Goal: Task Accomplishment & Management: Complete application form

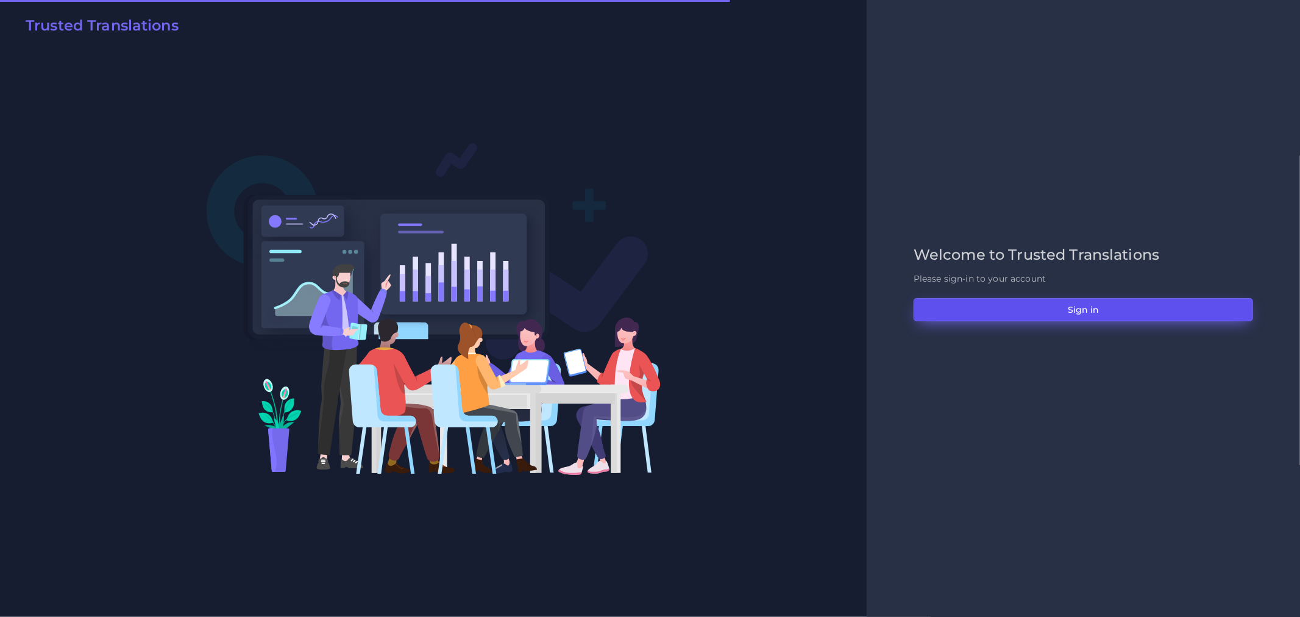
click at [1006, 301] on button "Sign in" at bounding box center [1082, 309] width 339 height 23
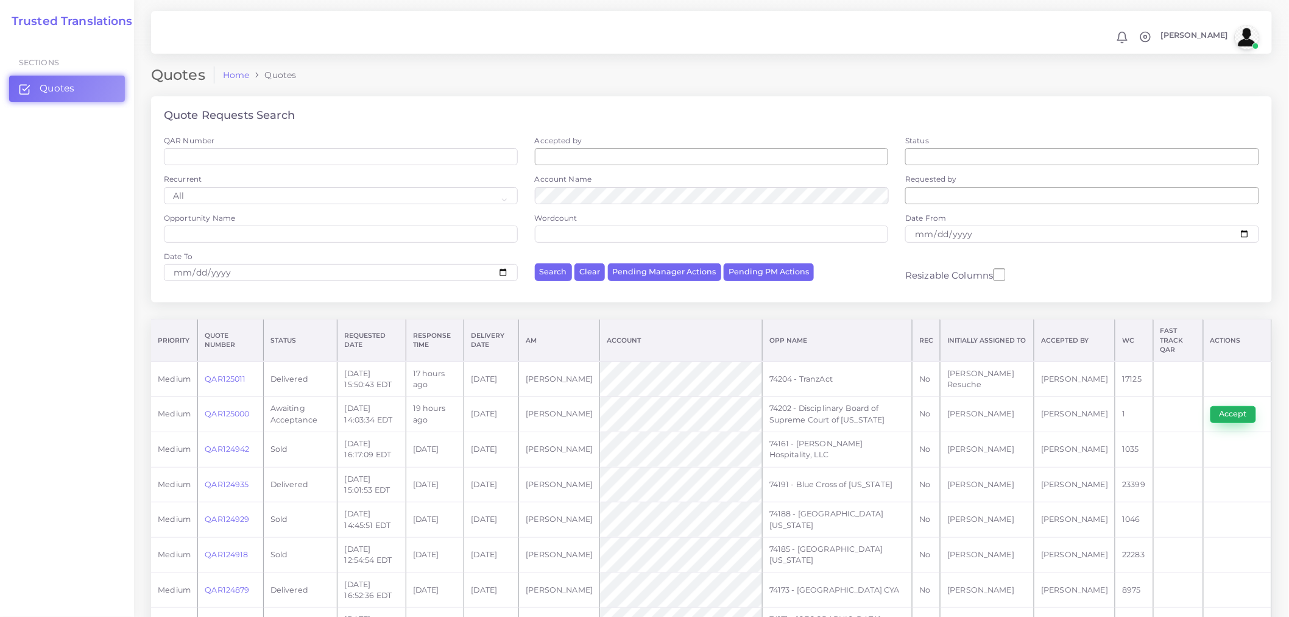
click at [1223, 408] on button "Accept" at bounding box center [1234, 414] width 46 height 17
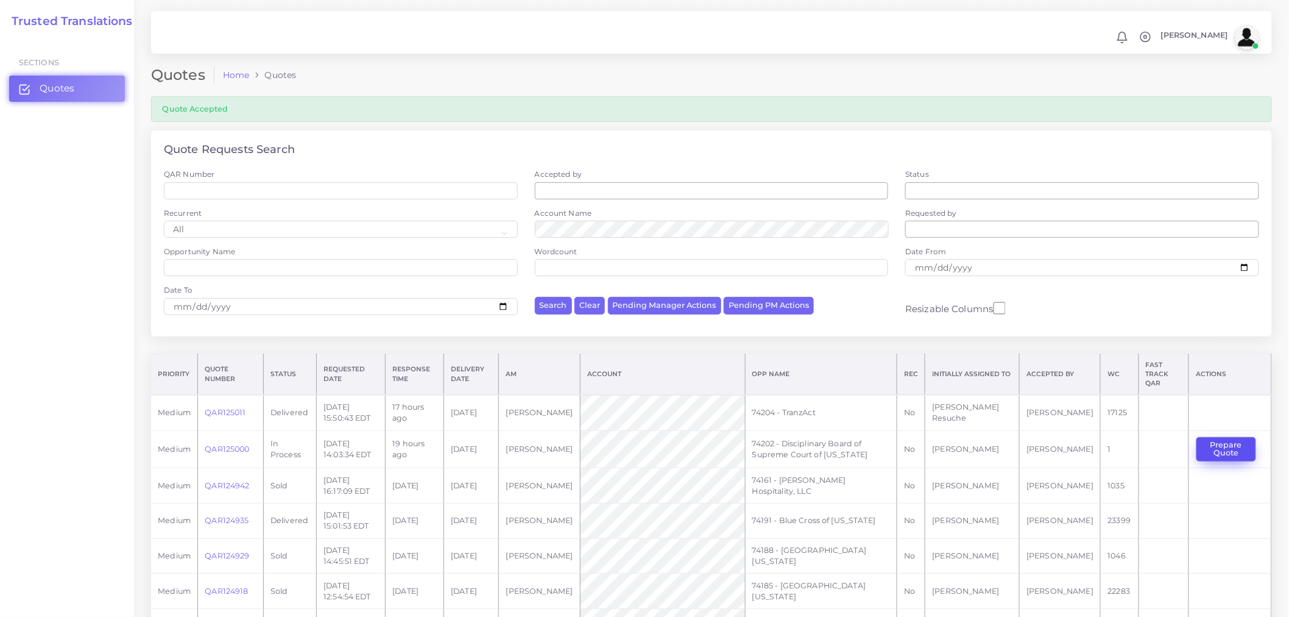
click at [1233, 440] on button "Prepare Quote" at bounding box center [1227, 449] width 60 height 25
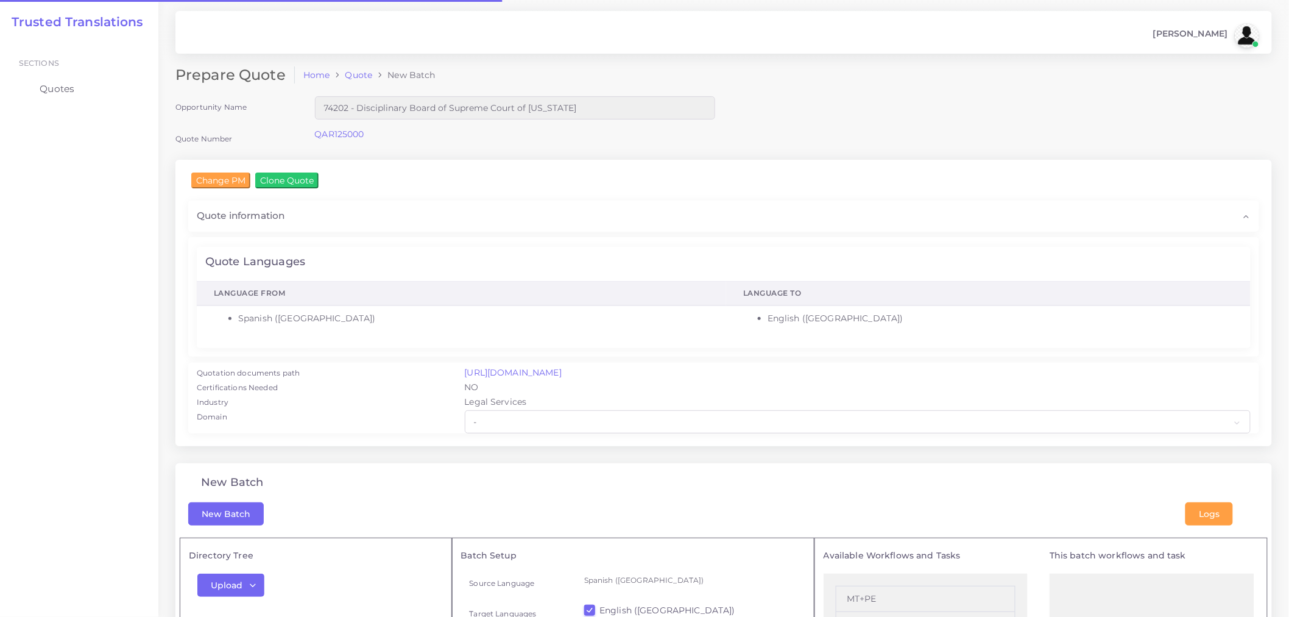
click at [511, 263] on div "Quote Languages" at bounding box center [724, 262] width 1054 height 30
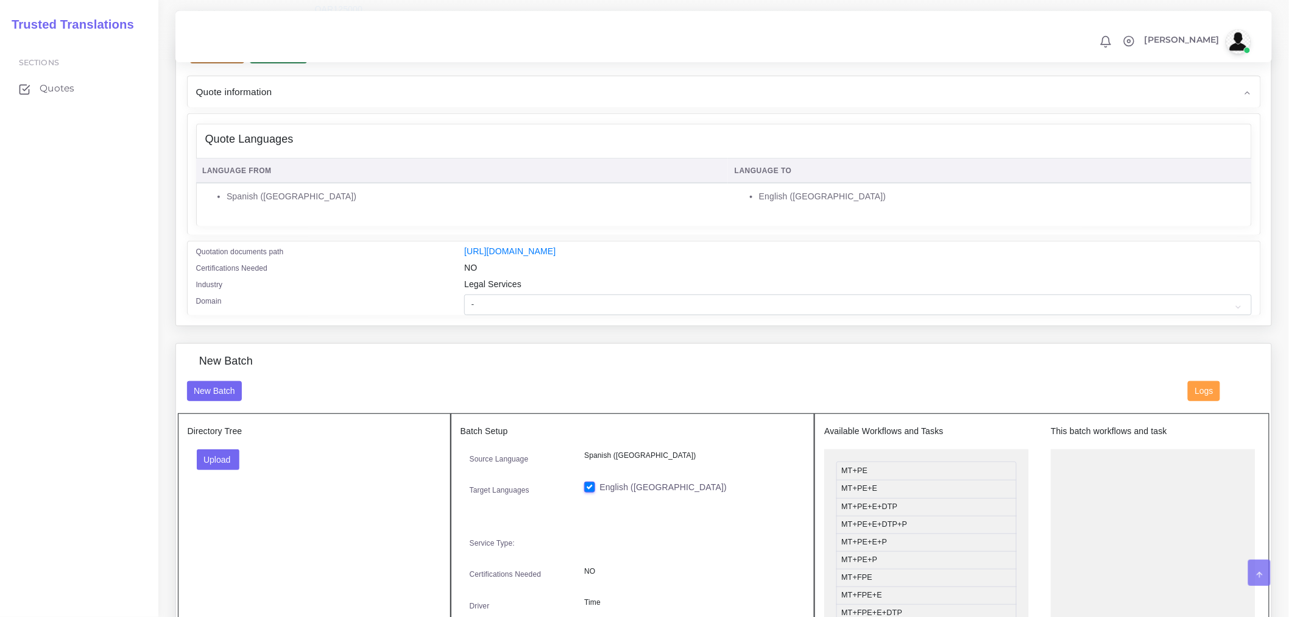
scroll to position [135, 0]
click at [549, 308] on select "- Advertising and Media Agriculture, Forestry and Fishing Architecture, Buildin…" at bounding box center [857, 304] width 787 height 21
select select "Legal Services"
click at [464, 302] on select "- Advertising and Media Agriculture, Forestry and Fishing Architecture, Buildin…" at bounding box center [857, 304] width 787 height 21
click at [230, 469] on button "Upload" at bounding box center [218, 458] width 43 height 21
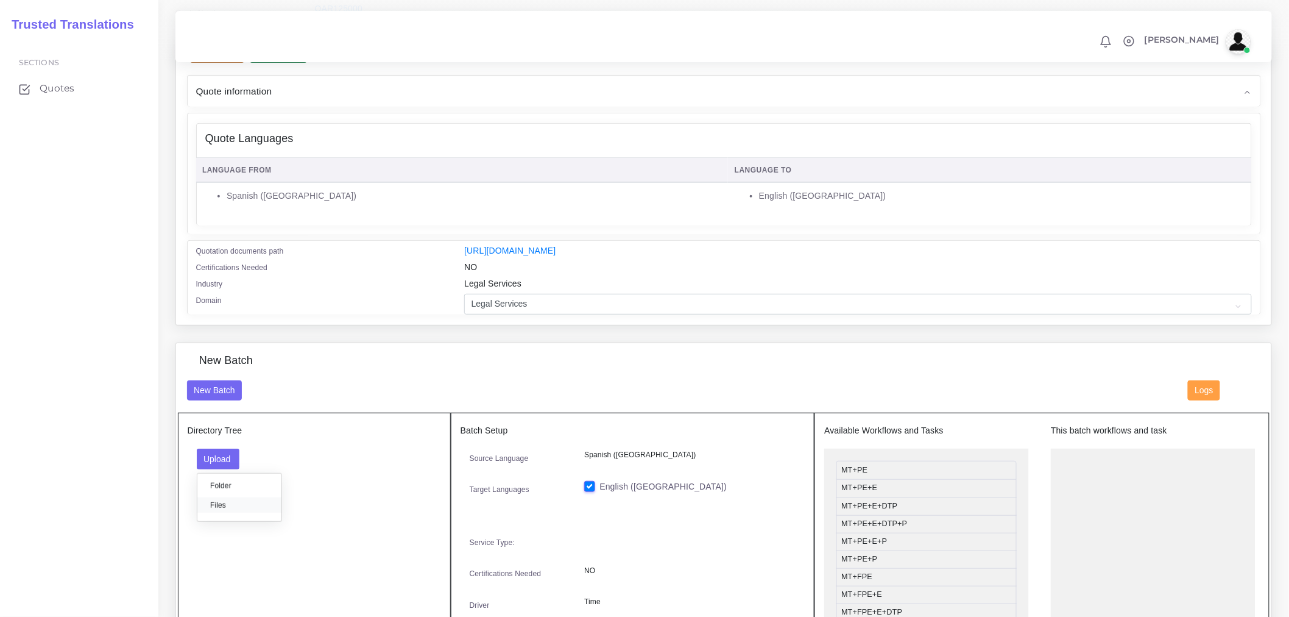
click at [235, 509] on label "Files" at bounding box center [239, 504] width 84 height 15
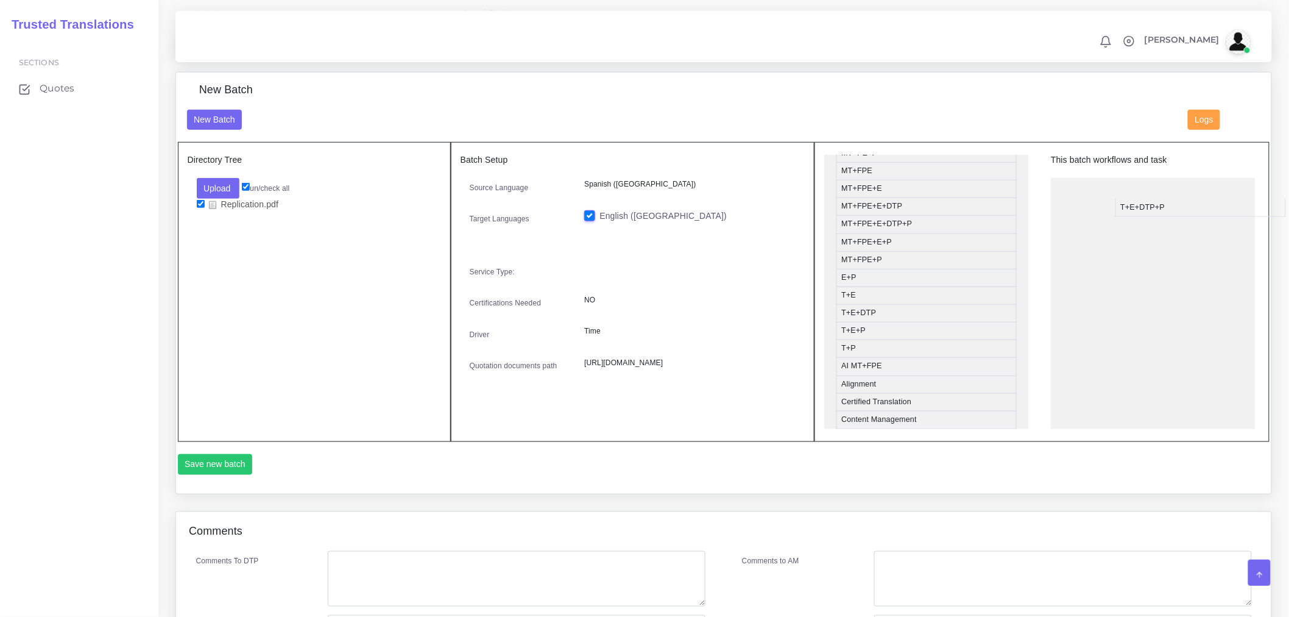
drag, startPoint x: 891, startPoint y: 342, endPoint x: 1170, endPoint y: 217, distance: 305.7
click at [1132, 296] on ul "T+E+DTP+P" at bounding box center [1153, 309] width 205 height 262
click at [203, 475] on button "Save new batch" at bounding box center [215, 464] width 75 height 21
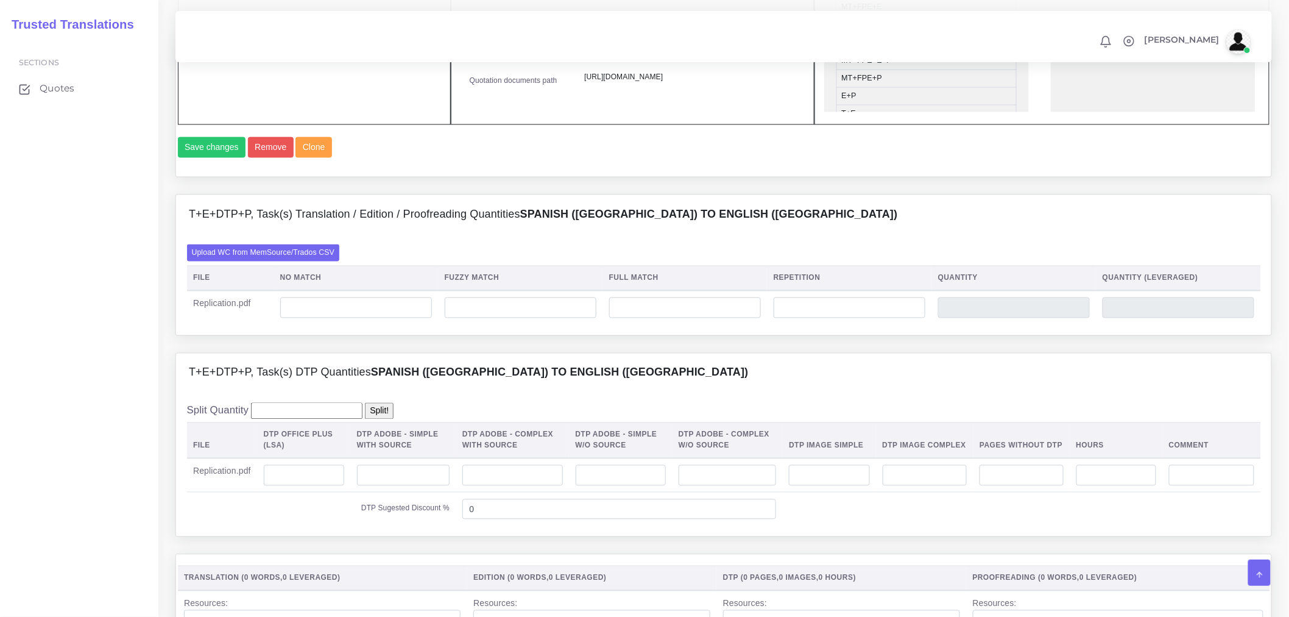
scroll to position [744, 0]
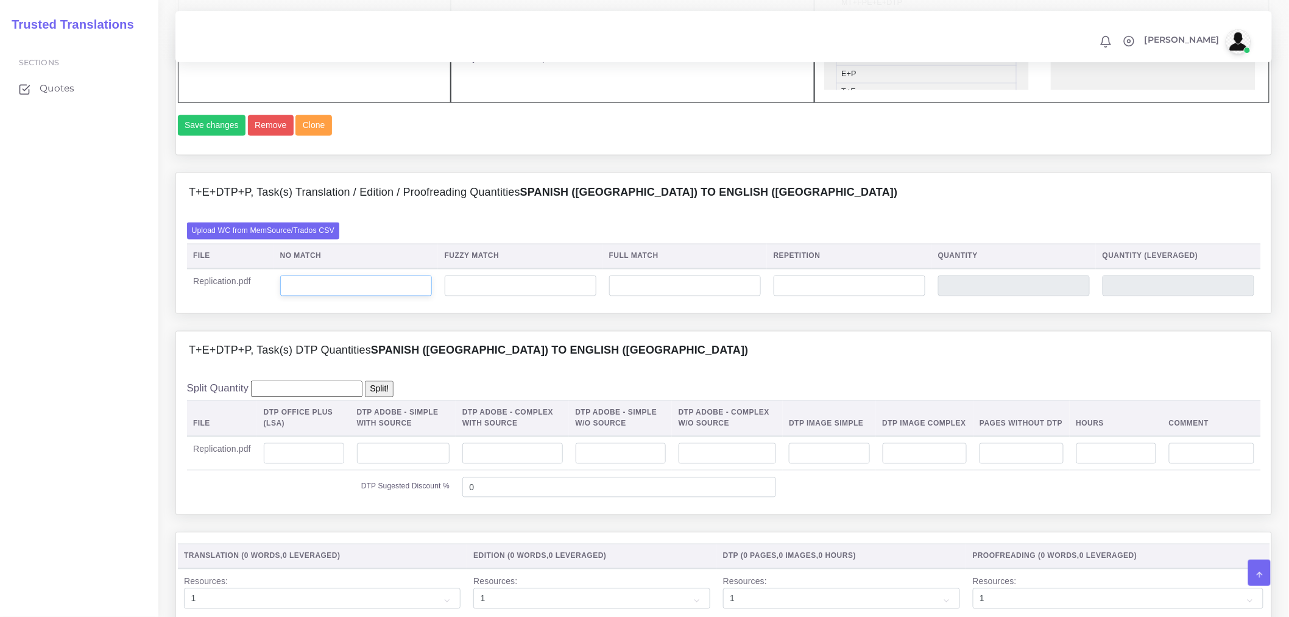
click at [330, 296] on input "number" at bounding box center [356, 285] width 152 height 21
click at [311, 464] on input "number" at bounding box center [304, 453] width 80 height 21
drag, startPoint x: 332, startPoint y: 327, endPoint x: 228, endPoint y: 330, distance: 104.2
click at [228, 303] on tr "Replication.pdf 0" at bounding box center [724, 286] width 1074 height 34
type input "885"
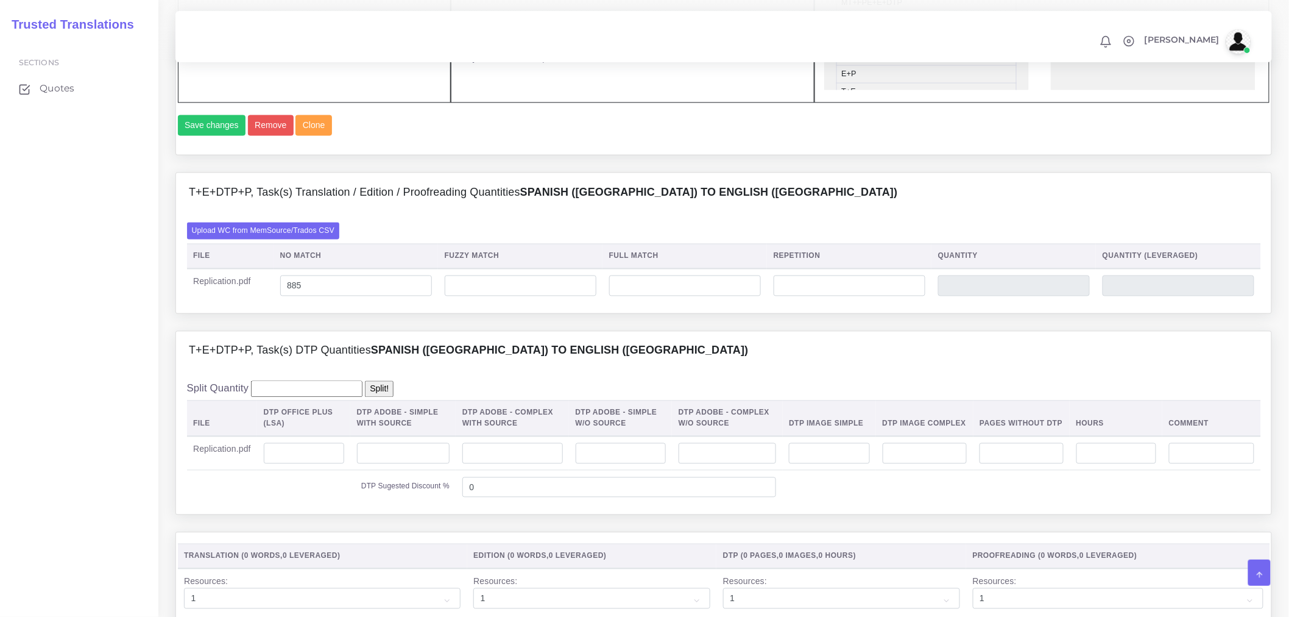
type input "885"
click at [423, 264] on div "Upload WC from MemSource/Trados CSV File No Match Fuzzy Match Full Match Repeti…" at bounding box center [724, 262] width 1074 height 80
drag, startPoint x: 317, startPoint y: 316, endPoint x: 252, endPoint y: 312, distance: 65.3
click at [252, 303] on tr "Replication.pdf 885 885 885" at bounding box center [724, 286] width 1074 height 34
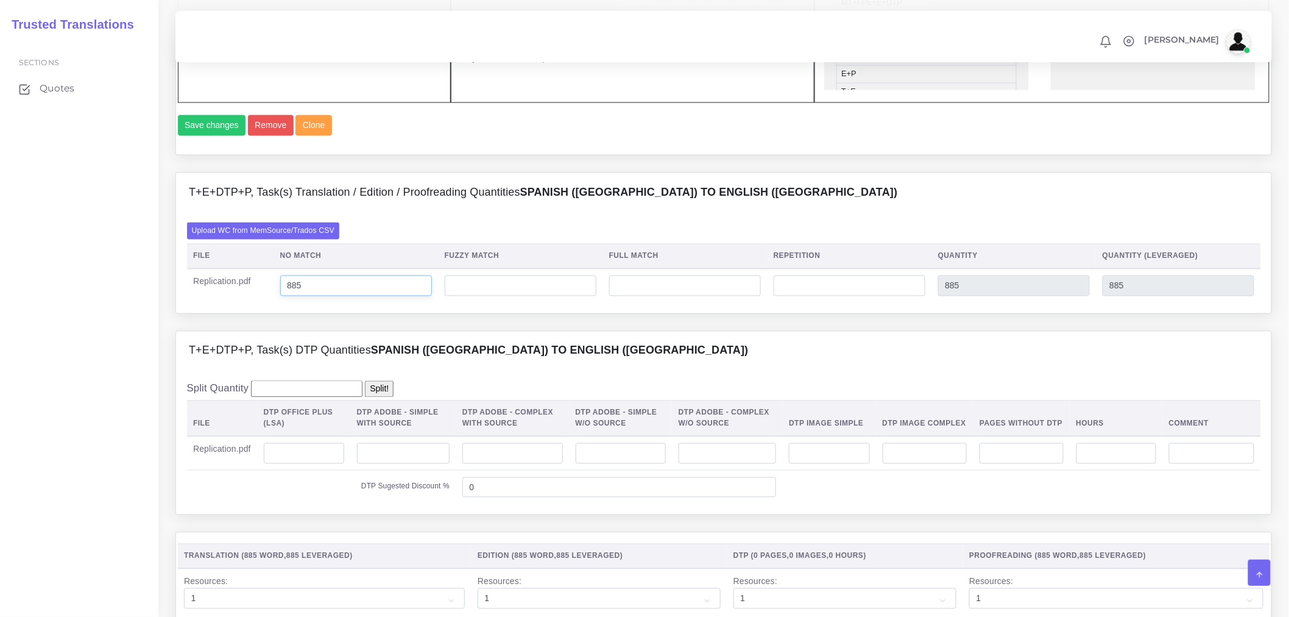
type input "7"
type input "800"
click at [232, 358] on h4 "T+E+DTP+P, Task(s) DTP Quantities Spanish (US) TO English (US)" at bounding box center [469, 350] width 560 height 13
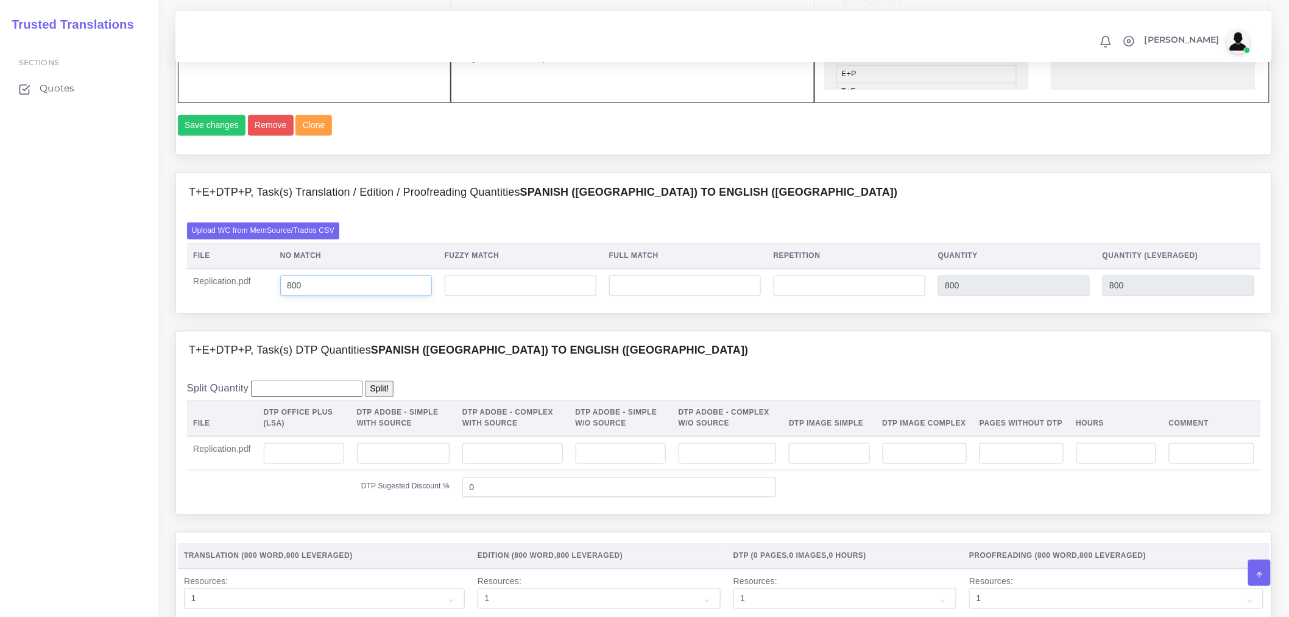
drag, startPoint x: 373, startPoint y: 317, endPoint x: 295, endPoint y: 320, distance: 77.4
click at [295, 296] on input "800" at bounding box center [356, 285] width 152 height 21
type input "830"
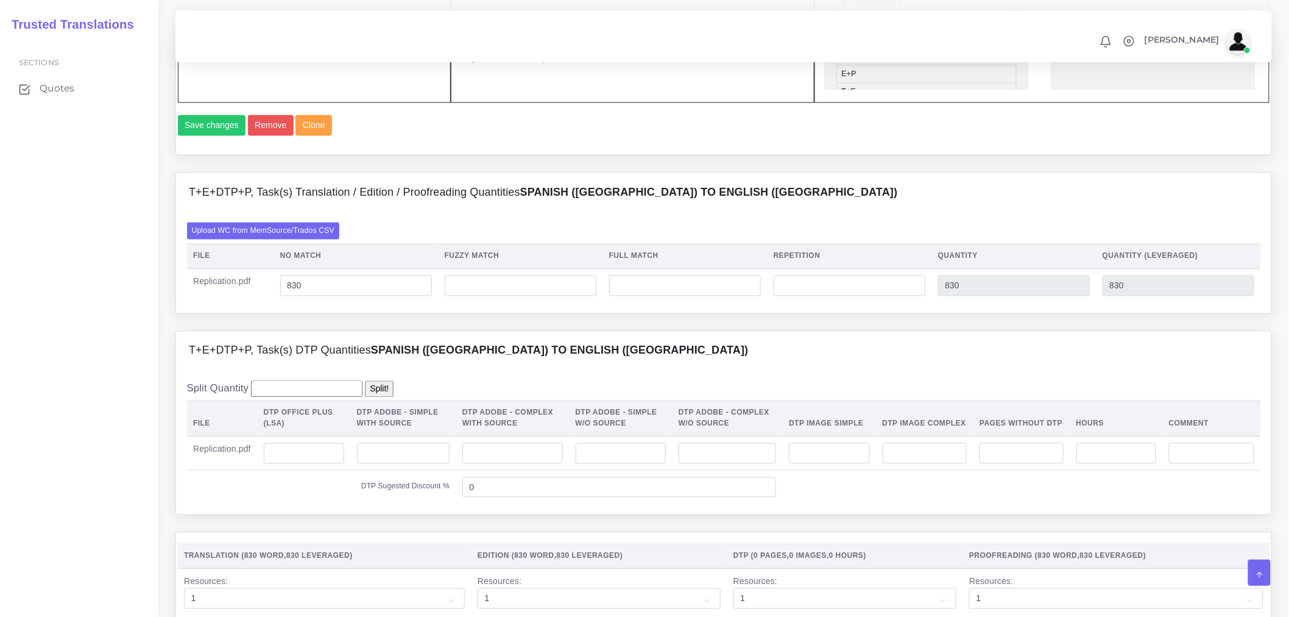
click at [474, 263] on div "Upload WC from MemSource/Trados CSV File No Match Fuzzy Match Full Match Repeti…" at bounding box center [724, 262] width 1074 height 80
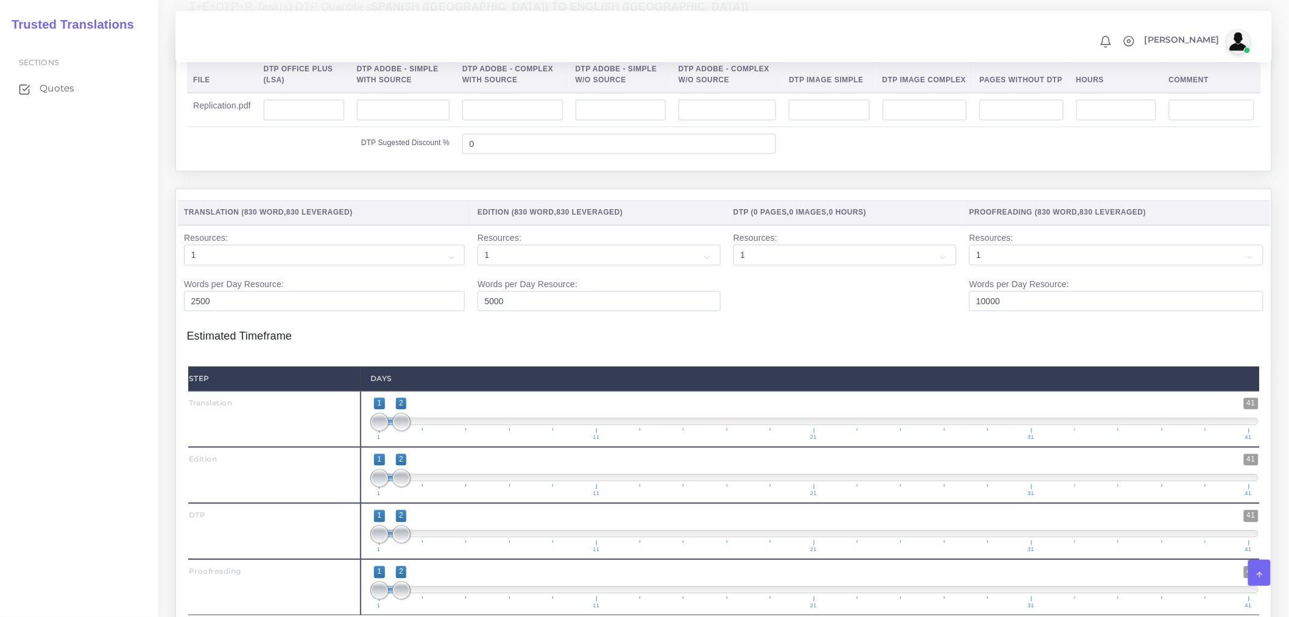
scroll to position [958, 0]
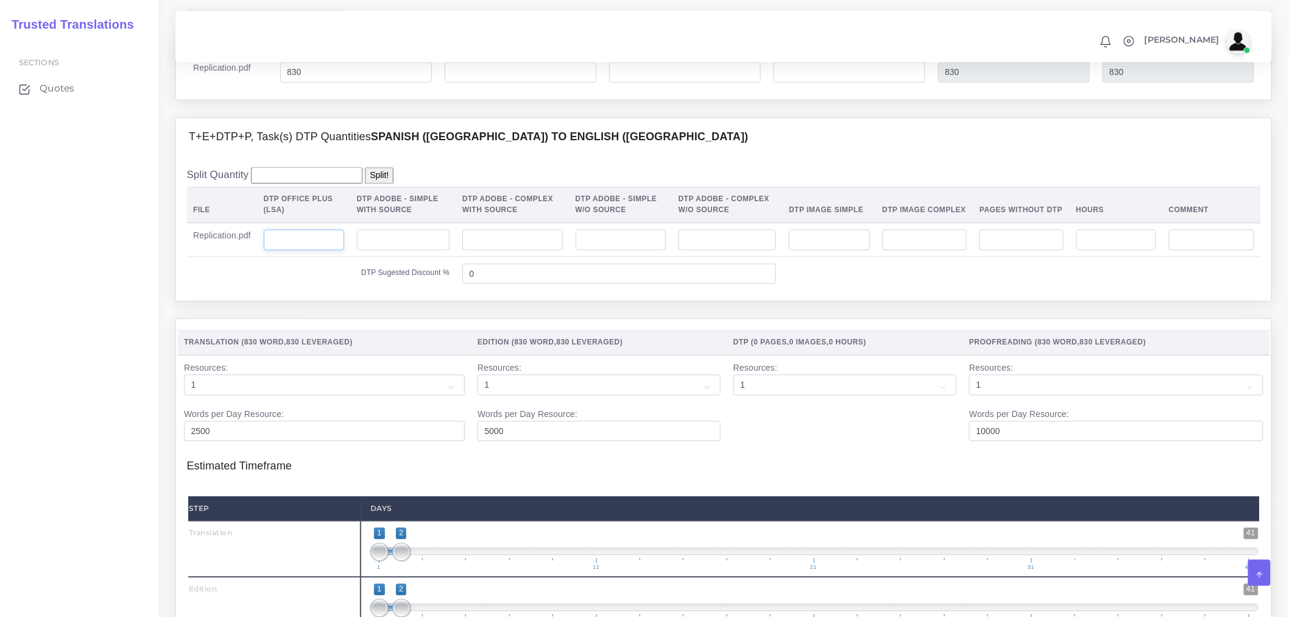
click at [294, 250] on input "number" at bounding box center [304, 240] width 80 height 21
type input "7"
click at [321, 291] on td "DTP Sugested Discount %" at bounding box center [321, 274] width 269 height 34
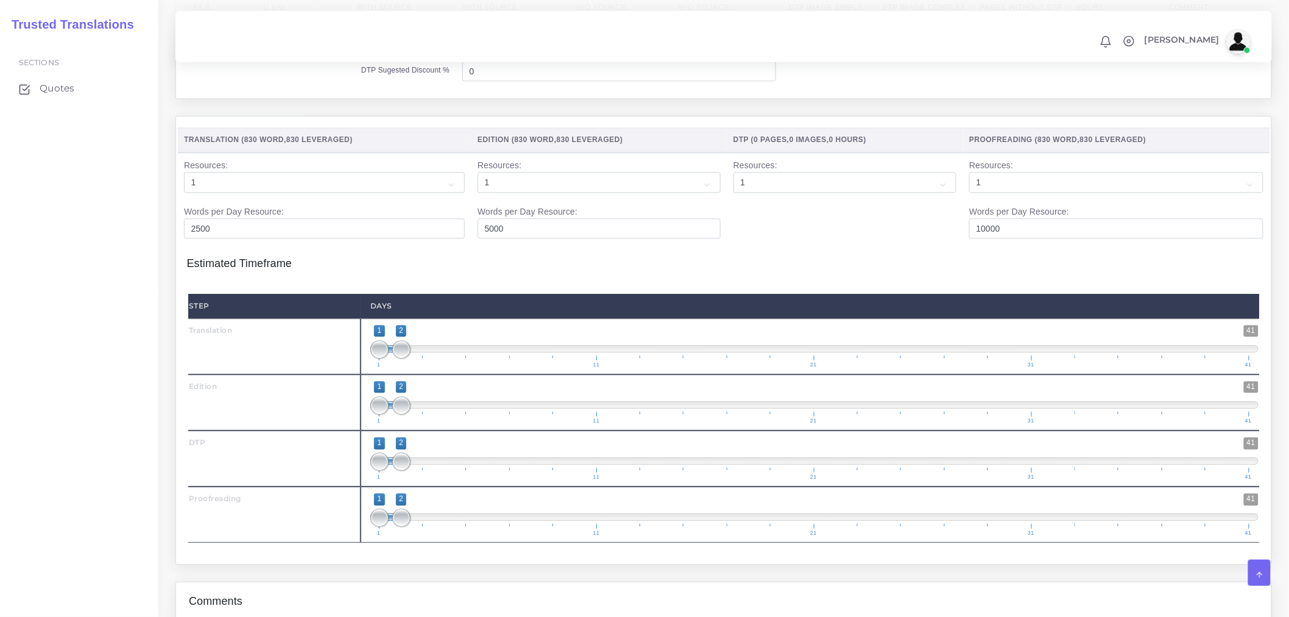
scroll to position [1228, 0]
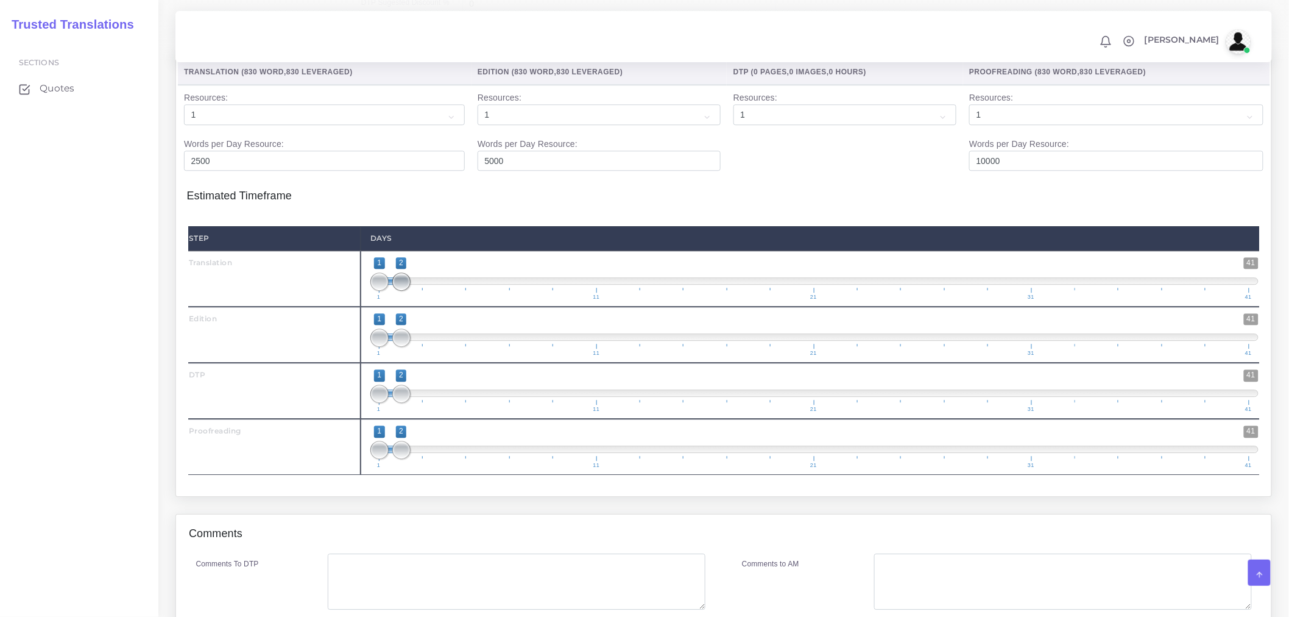
type input "1;3"
drag, startPoint x: 397, startPoint y: 319, endPoint x: 418, endPoint y: 319, distance: 21.3
click at [418, 291] on span at bounding box center [423, 281] width 18 height 18
drag, startPoint x: 406, startPoint y: 377, endPoint x: 460, endPoint y: 366, distance: 54.6
click at [460, 356] on span "1 41 1 4 1 — 4 1 11 21 31 41" at bounding box center [814, 334] width 888 height 43
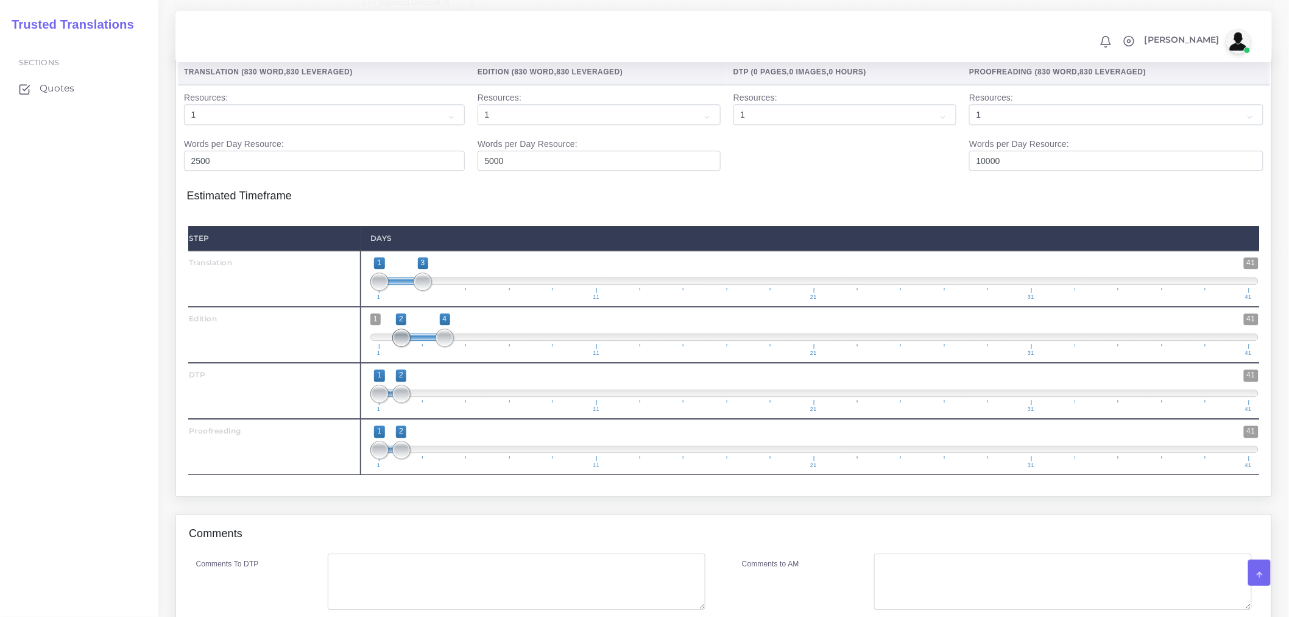
type input "3;4"
drag, startPoint x: 399, startPoint y: 370, endPoint x: 418, endPoint y: 370, distance: 18.9
click at [418, 347] on span at bounding box center [423, 337] width 18 height 18
drag, startPoint x: 401, startPoint y: 428, endPoint x: 476, endPoint y: 428, distance: 74.9
click at [476, 412] on span "1 41 1 5 1 — 5 1 11 21 31 41" at bounding box center [814, 390] width 888 height 43
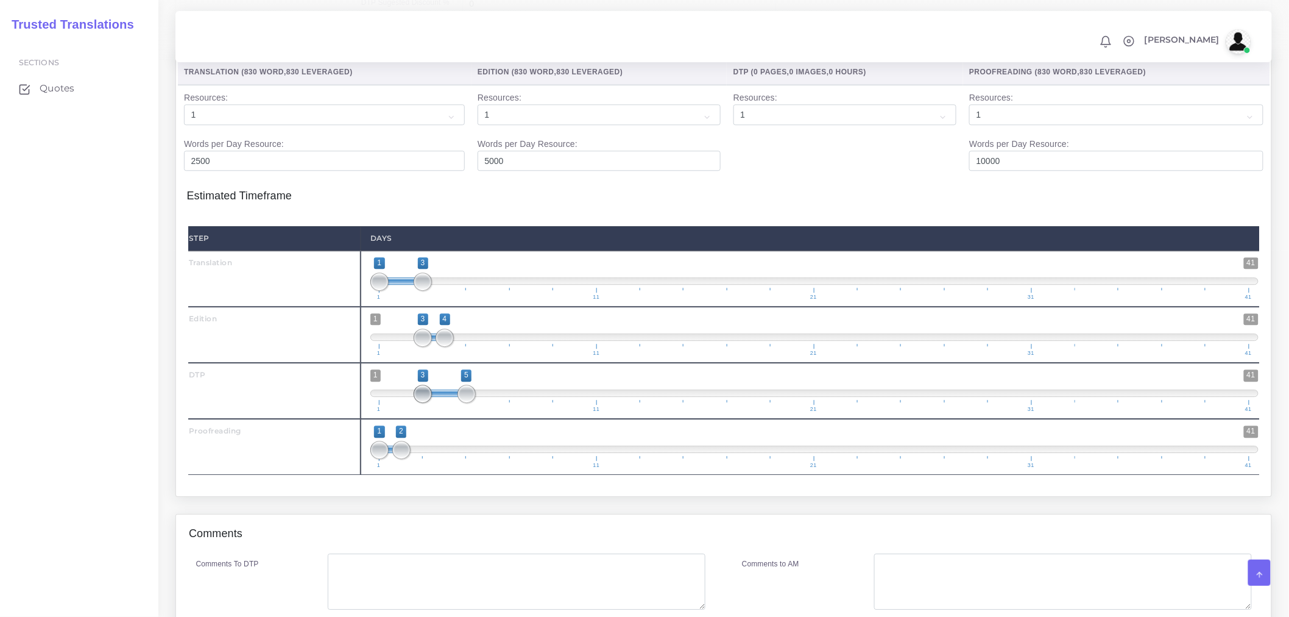
type input "4;5"
drag, startPoint x: 375, startPoint y: 426, endPoint x: 450, endPoint y: 426, distance: 74.3
click at [450, 403] on span at bounding box center [445, 393] width 18 height 18
drag, startPoint x: 398, startPoint y: 479, endPoint x: 495, endPoint y: 483, distance: 97.0
click at [495, 459] on span at bounding box center [488, 449] width 18 height 18
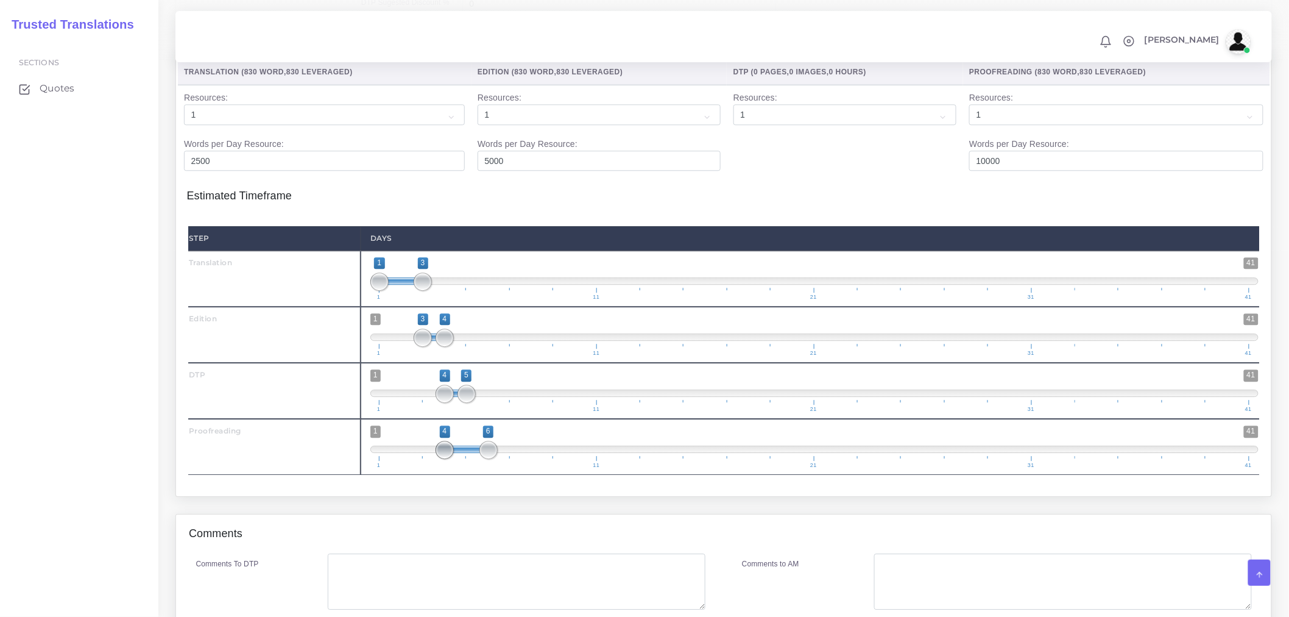
type input "5;6"
drag, startPoint x: 381, startPoint y: 485, endPoint x: 468, endPoint y: 482, distance: 87.2
click at [468, 459] on span at bounding box center [467, 449] width 18 height 18
click at [481, 486] on div "Step Days Translation 1 41 1" at bounding box center [724, 351] width 1074 height 270
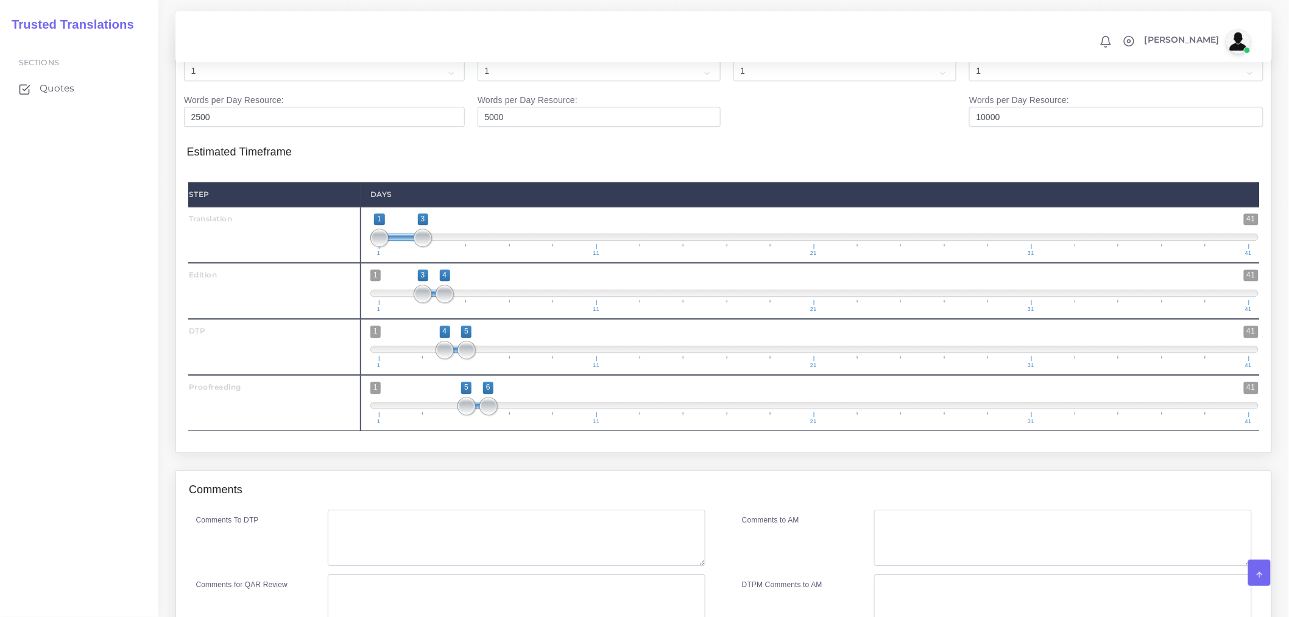
scroll to position [1296, 0]
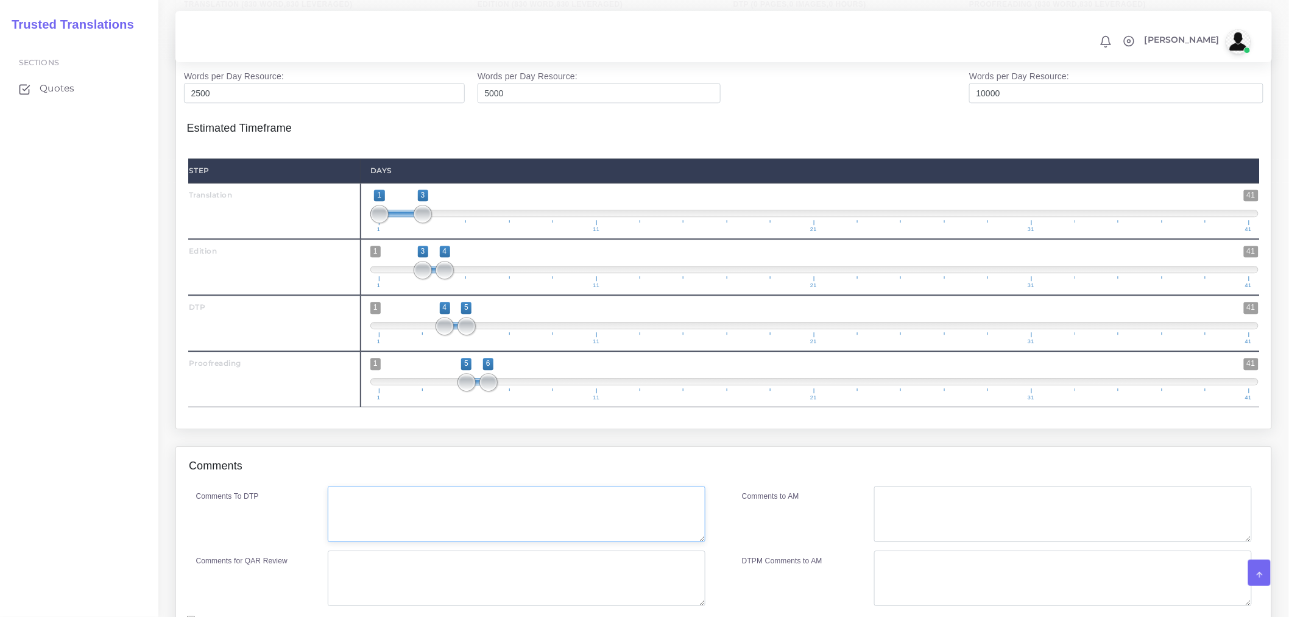
click at [461, 540] on textarea "Comments To DTP" at bounding box center [517, 514] width 378 height 56
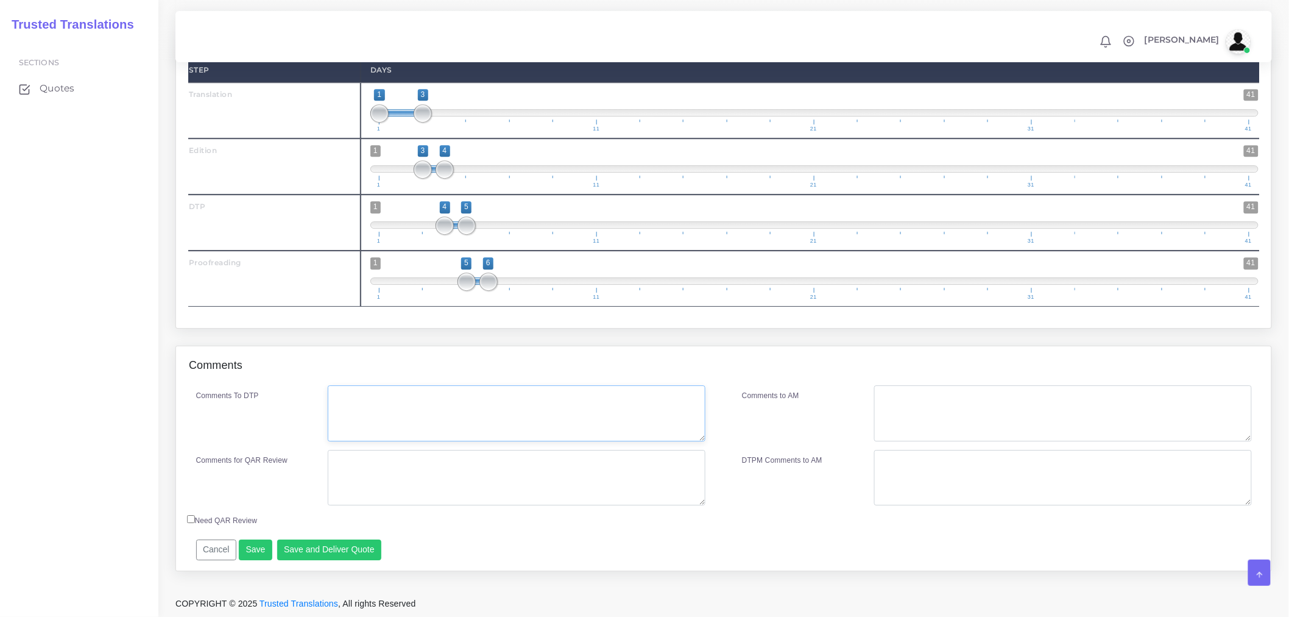
scroll to position [1432, 0]
click at [372, 412] on textarea "Comments To DTP" at bounding box center [517, 413] width 378 height 56
paste textarea "Please follow LSA 73721 formatting, the same case"
type textarea "Please follow LSA 73721 formatting, the same case."
click at [546, 458] on textarea "Comments for QAR Review" at bounding box center [517, 478] width 378 height 56
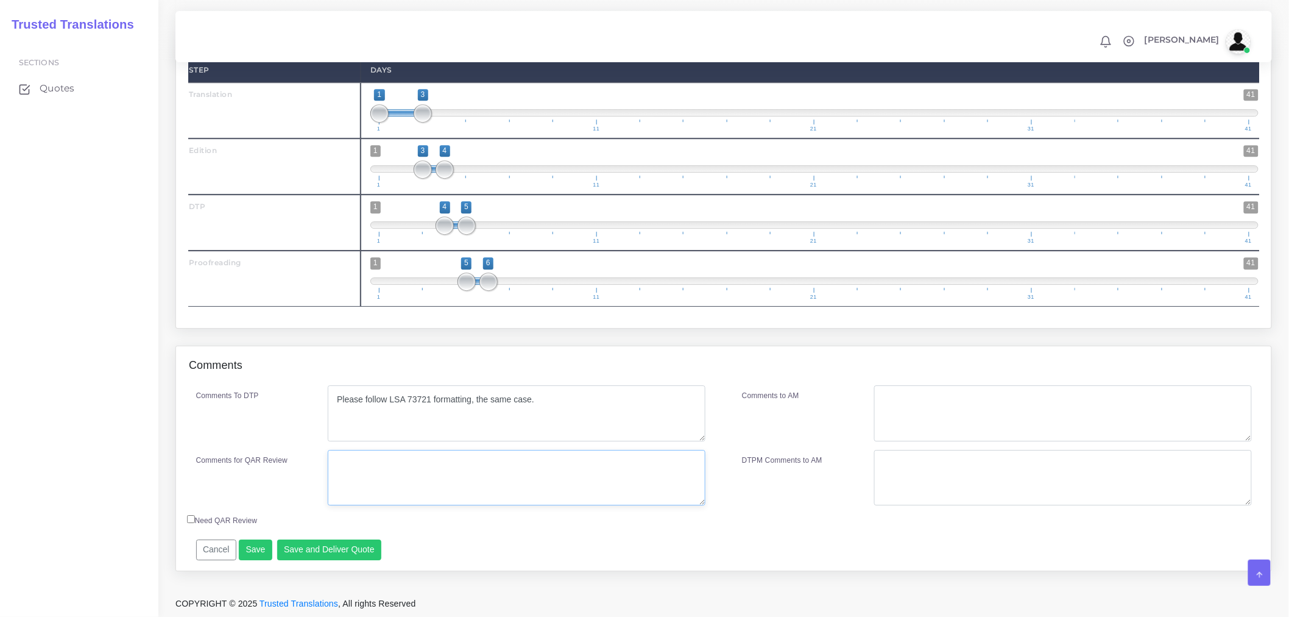
click at [412, 481] on textarea "Comments for QAR Review" at bounding box center [517, 478] width 378 height 56
type textarea "T"
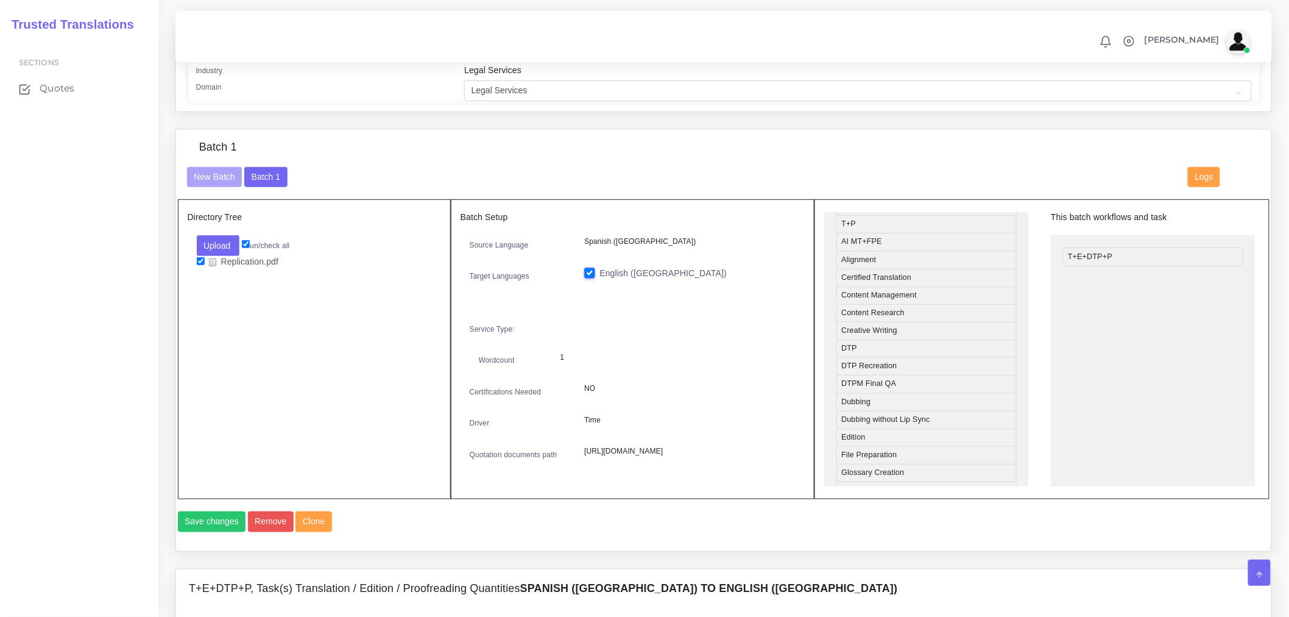
scroll to position [338, 0]
drag, startPoint x: 865, startPoint y: 354, endPoint x: 1105, endPoint y: 259, distance: 257.6
drag, startPoint x: 880, startPoint y: 381, endPoint x: 1125, endPoint y: 277, distance: 266.5
click at [1115, 299] on li "T+E+DTP+P" at bounding box center [1153, 293] width 180 height 18
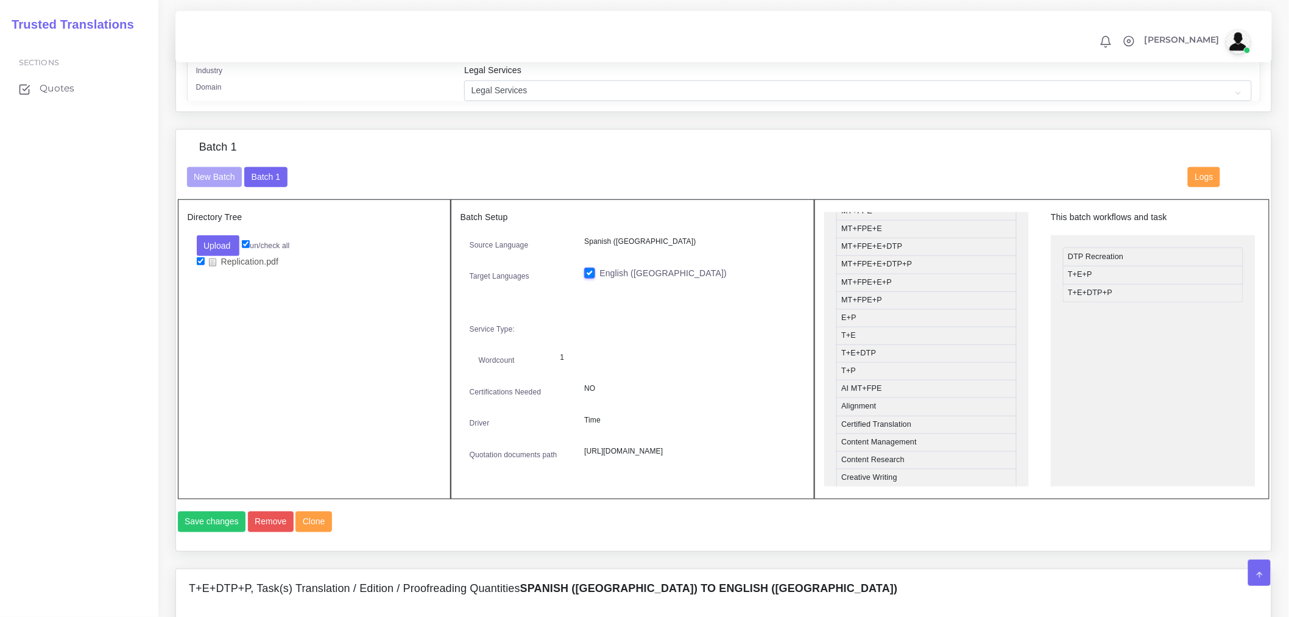
drag, startPoint x: 1115, startPoint y: 299, endPoint x: 1103, endPoint y: 325, distance: 28.1
click at [1103, 326] on ul "DTP Recreation T+E+P T+E+DTP+P" at bounding box center [1153, 366] width 205 height 262
drag, startPoint x: 1106, startPoint y: 305, endPoint x: 905, endPoint y: 331, distance: 202.8
drag, startPoint x: 1154, startPoint y: 339, endPoint x: 1069, endPoint y: 355, distance: 86.0
click at [1154, 340] on ul "DTP Recreation T+E+P" at bounding box center [1153, 366] width 205 height 262
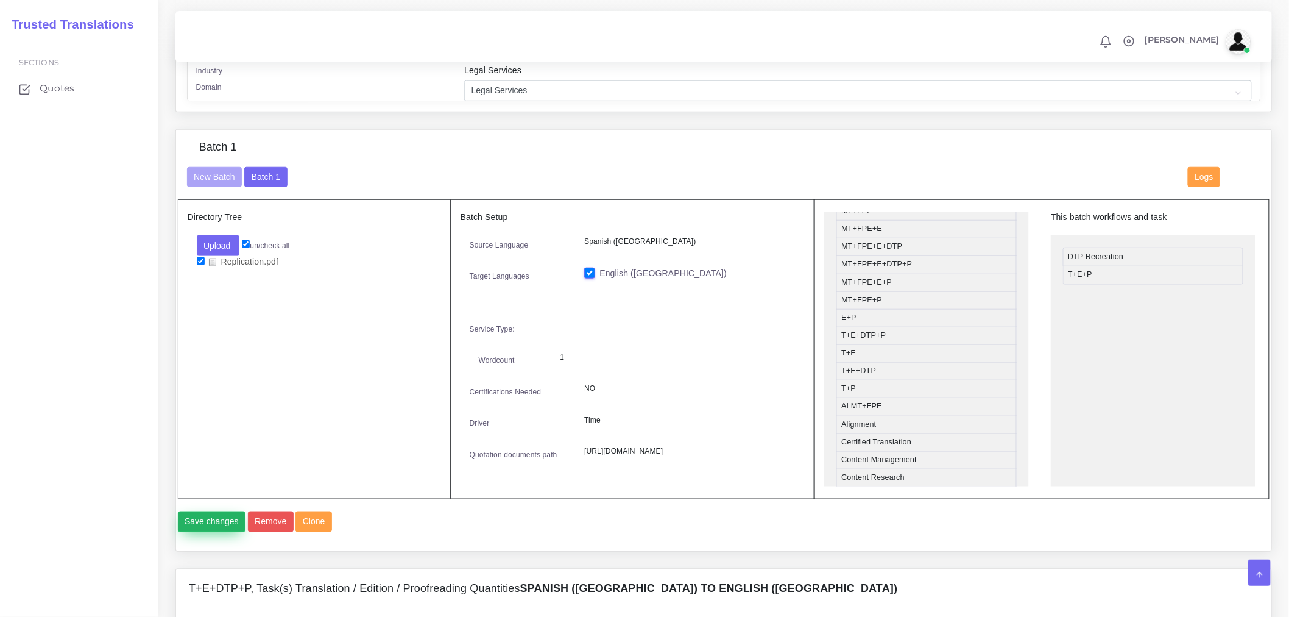
click at [227, 532] on button "Save changes" at bounding box center [212, 521] width 68 height 21
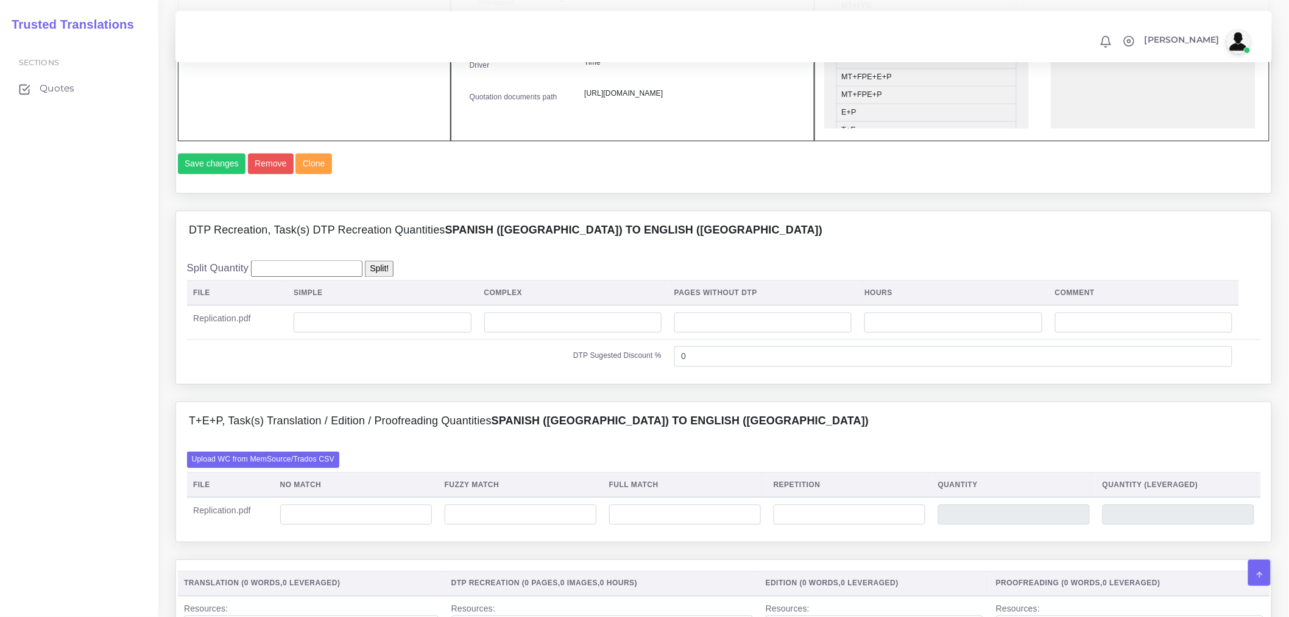
scroll to position [812, 0]
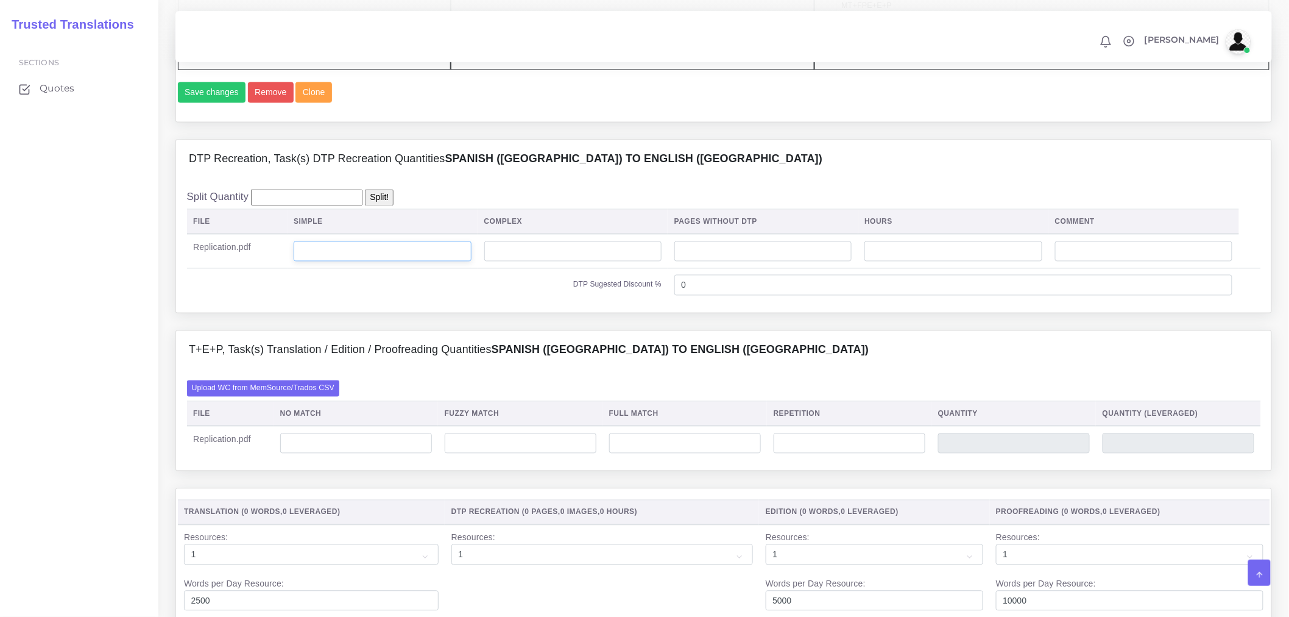
click at [462, 262] on input "number" at bounding box center [382, 251] width 177 height 21
type input "7"
click at [581, 235] on th "Complex" at bounding box center [573, 222] width 190 height 25
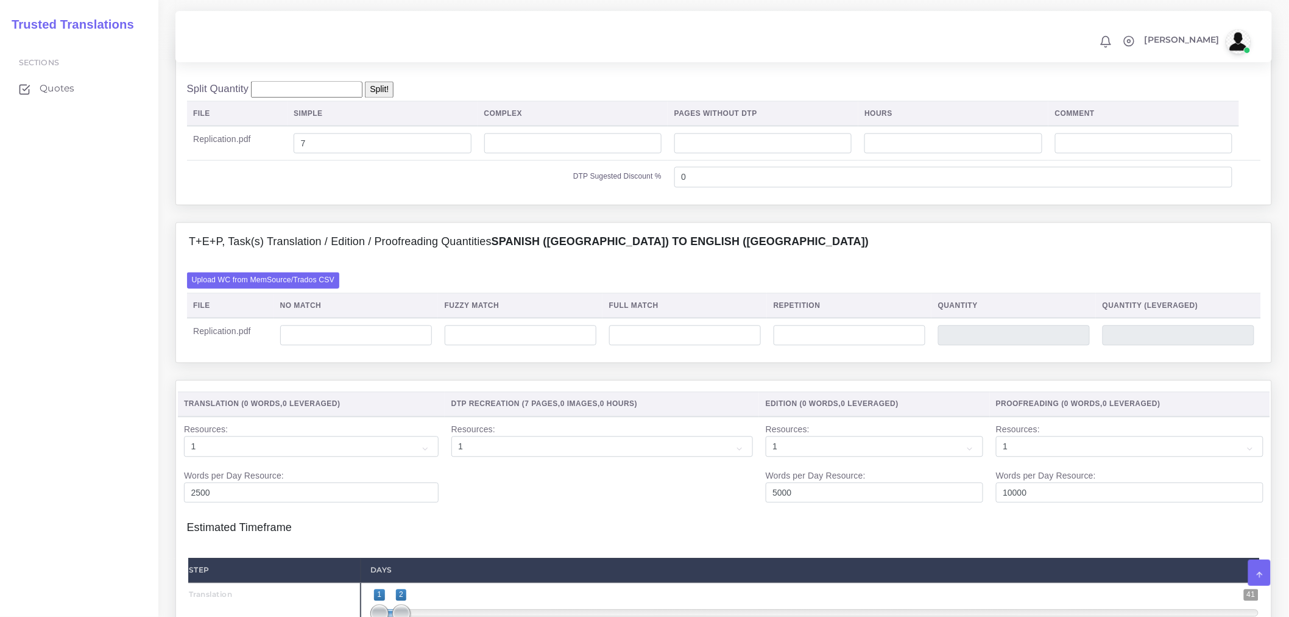
scroll to position [677, 0]
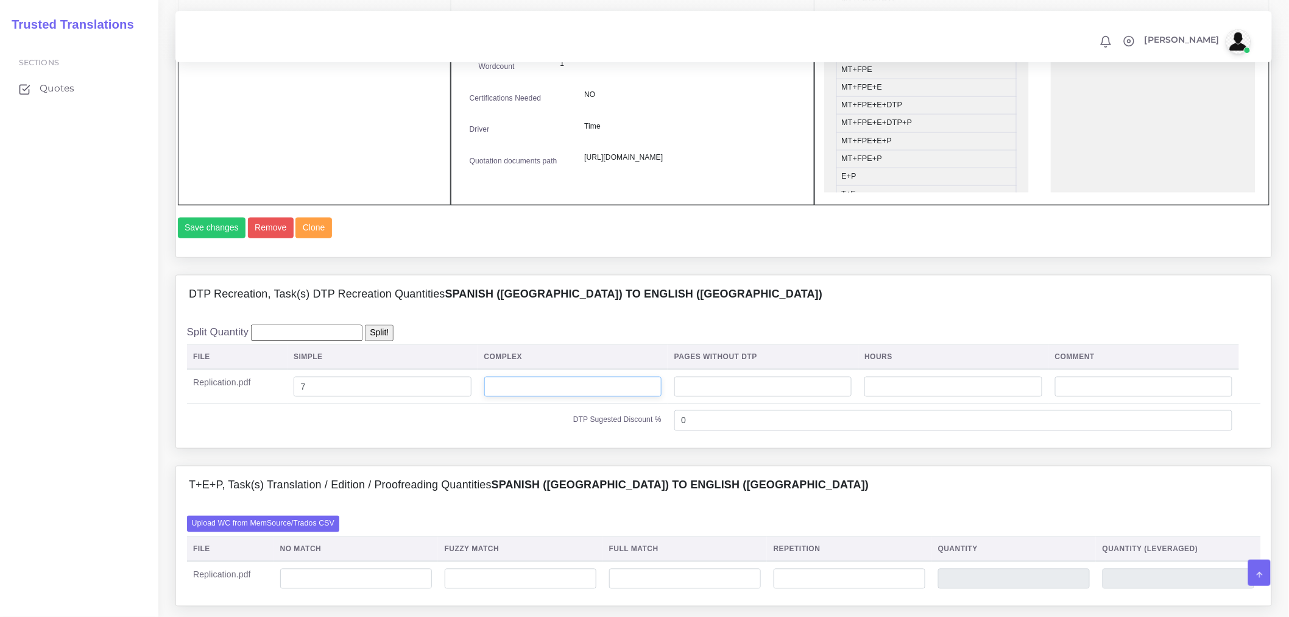
click at [549, 397] on input "number" at bounding box center [572, 387] width 177 height 21
type input "7"
drag, startPoint x: 423, startPoint y: 420, endPoint x: 199, endPoint y: 424, distance: 224.2
click at [199, 403] on tr "Replication.pdf 7 7" at bounding box center [724, 386] width 1074 height 34
click at [563, 373] on div "Split Quantity Split! File Simple Complex Pages Without DTP Hours Comment Repli…" at bounding box center [724, 381] width 1074 height 112
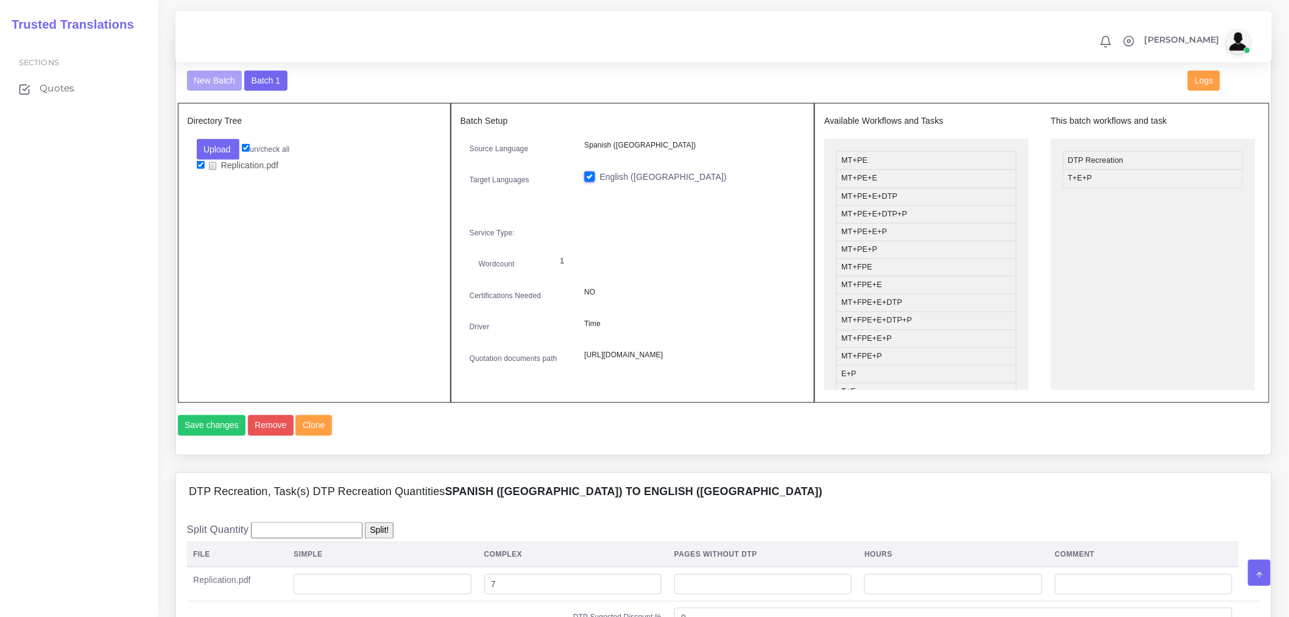
scroll to position [473, 0]
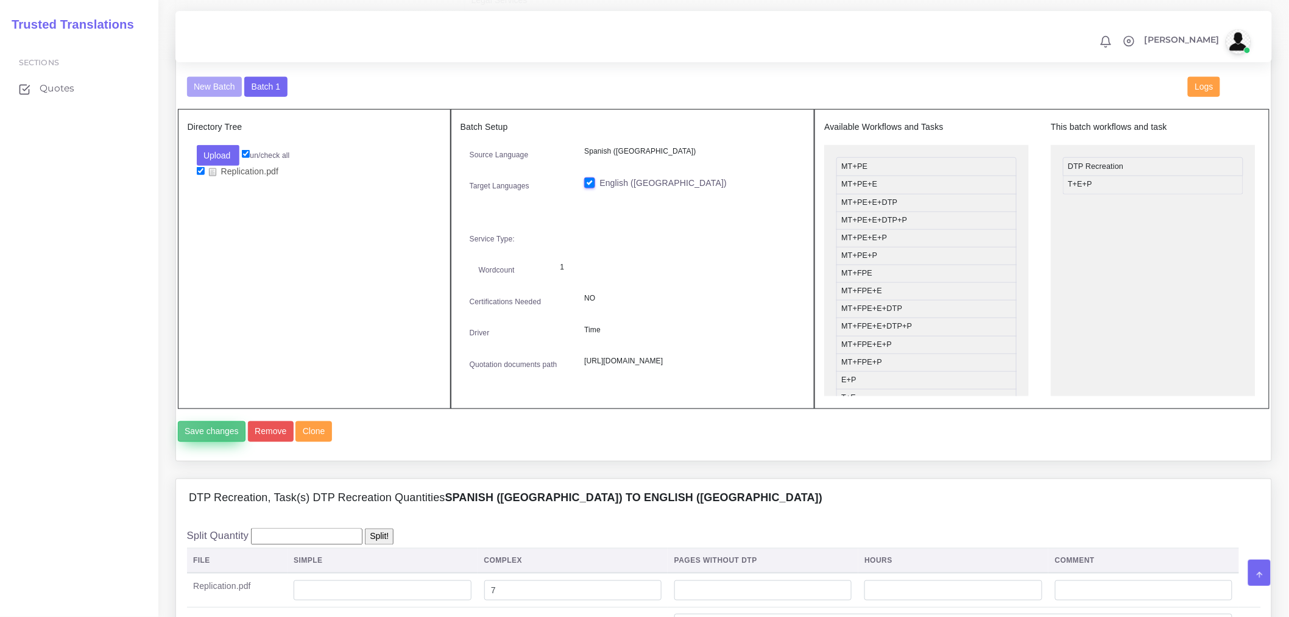
click at [221, 442] on button "Save changes" at bounding box center [212, 431] width 68 height 21
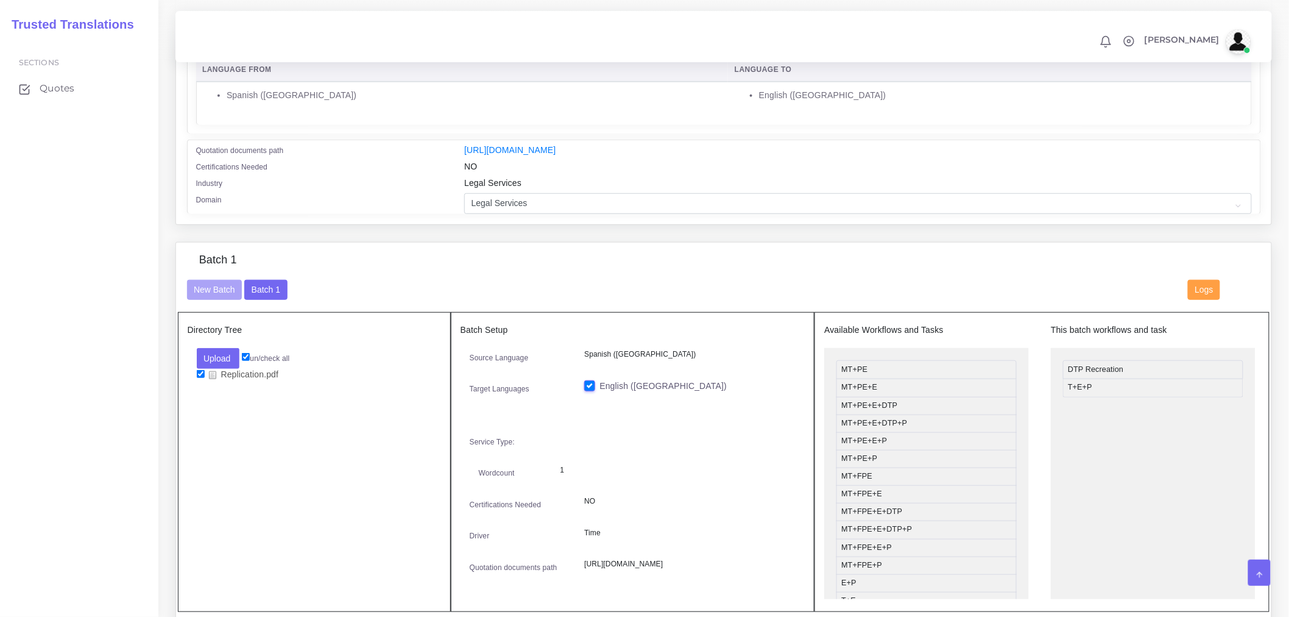
scroll to position [744, 0]
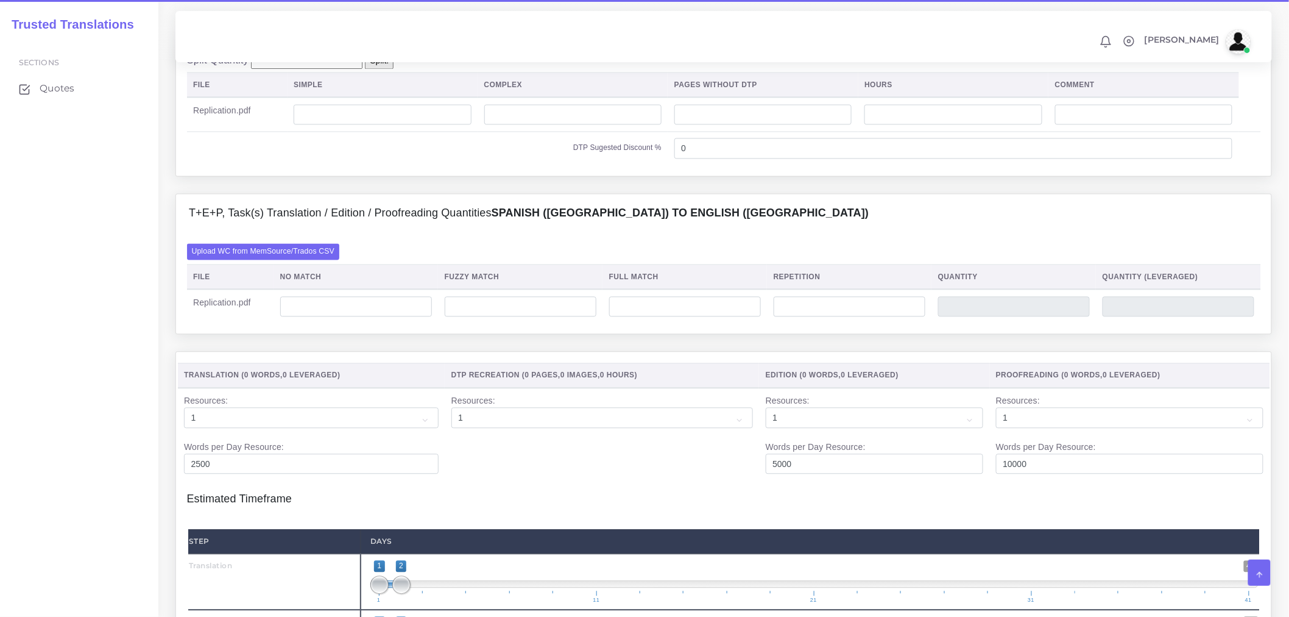
scroll to position [947, 0]
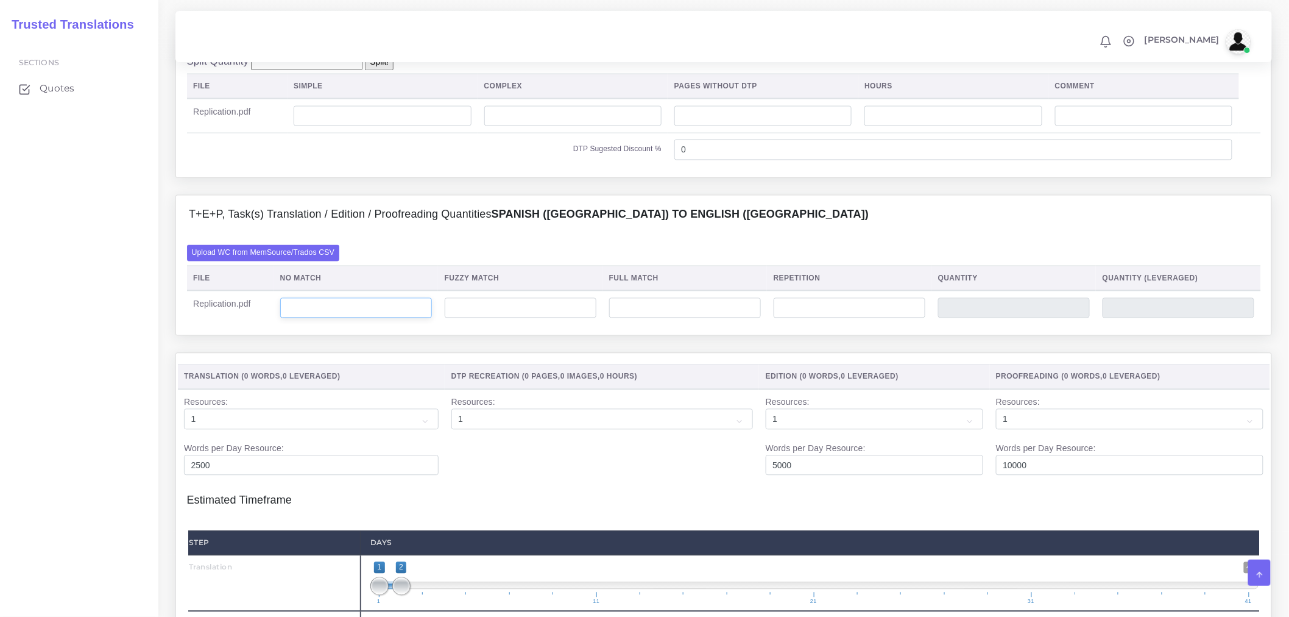
click at [332, 319] on input "number" at bounding box center [356, 308] width 152 height 21
type input "0"
click at [495, 127] on input "number" at bounding box center [572, 116] width 177 height 21
type input "7"
drag, startPoint x: 514, startPoint y: 141, endPoint x: 486, endPoint y: 151, distance: 30.2
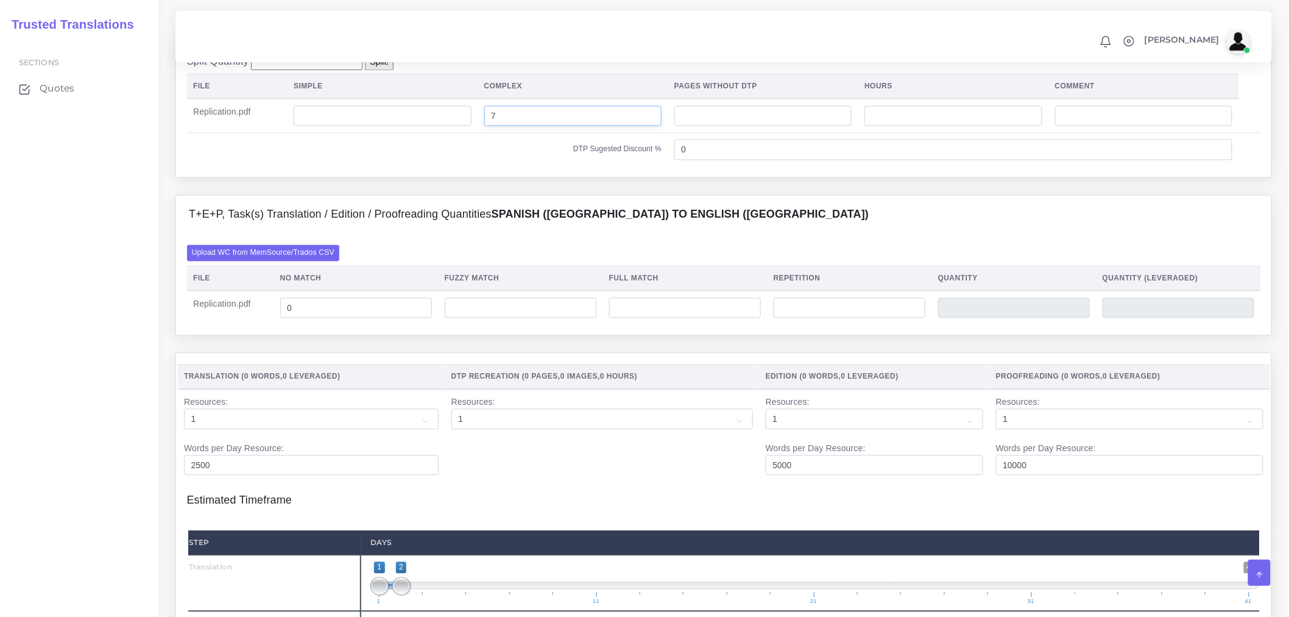
click at [486, 133] on td "7" at bounding box center [573, 116] width 190 height 34
click at [412, 127] on input "number" at bounding box center [382, 116] width 177 height 21
type input "7"
click at [479, 177] on div "Split Quantity Split! File Simple Complex Pages Without DTP Hours Comment Repli…" at bounding box center [723, 110] width 1095 height 133
click at [422, 177] on div "Split Quantity Split! File Simple Complex Pages Without DTP Hours Comment Repli…" at bounding box center [723, 110] width 1095 height 133
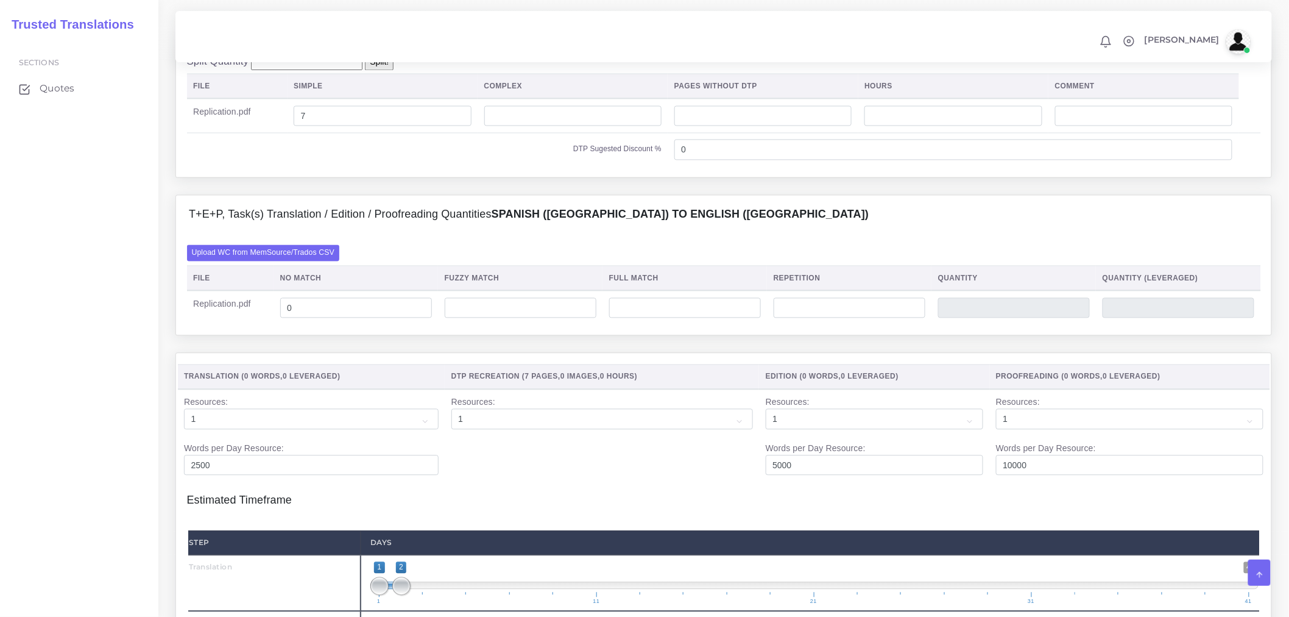
scroll to position [880, 0]
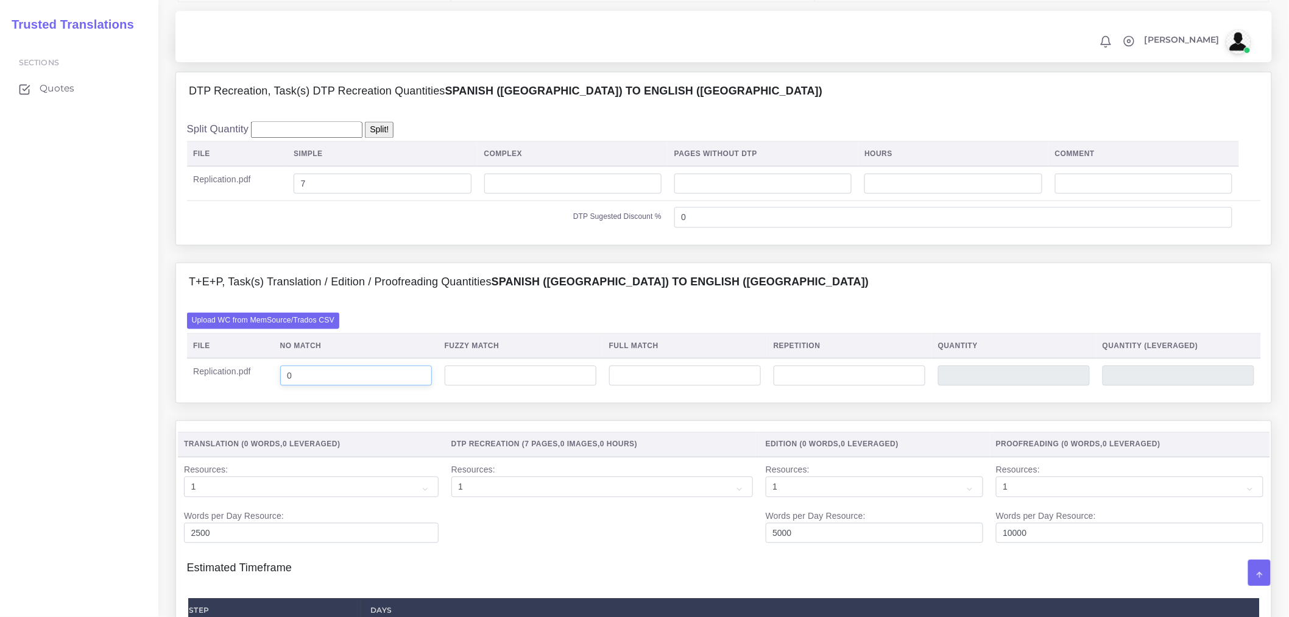
drag, startPoint x: 366, startPoint y: 410, endPoint x: 259, endPoint y: 420, distance: 107.7
click at [259, 392] on tr "Replication.pdf 0" at bounding box center [724, 375] width 1074 height 34
type input "830"
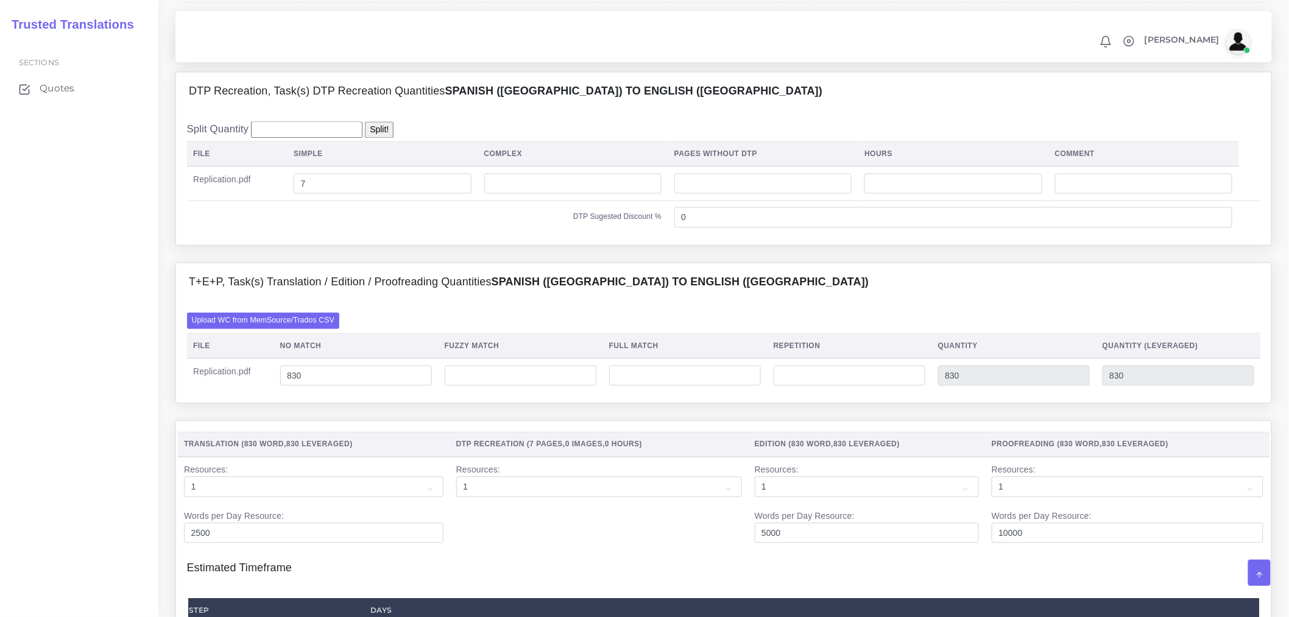
click at [278, 403] on div "Upload WC from MemSource/Trados CSV File No Match Fuzzy Match Full Match Repeti…" at bounding box center [723, 352] width 1095 height 101
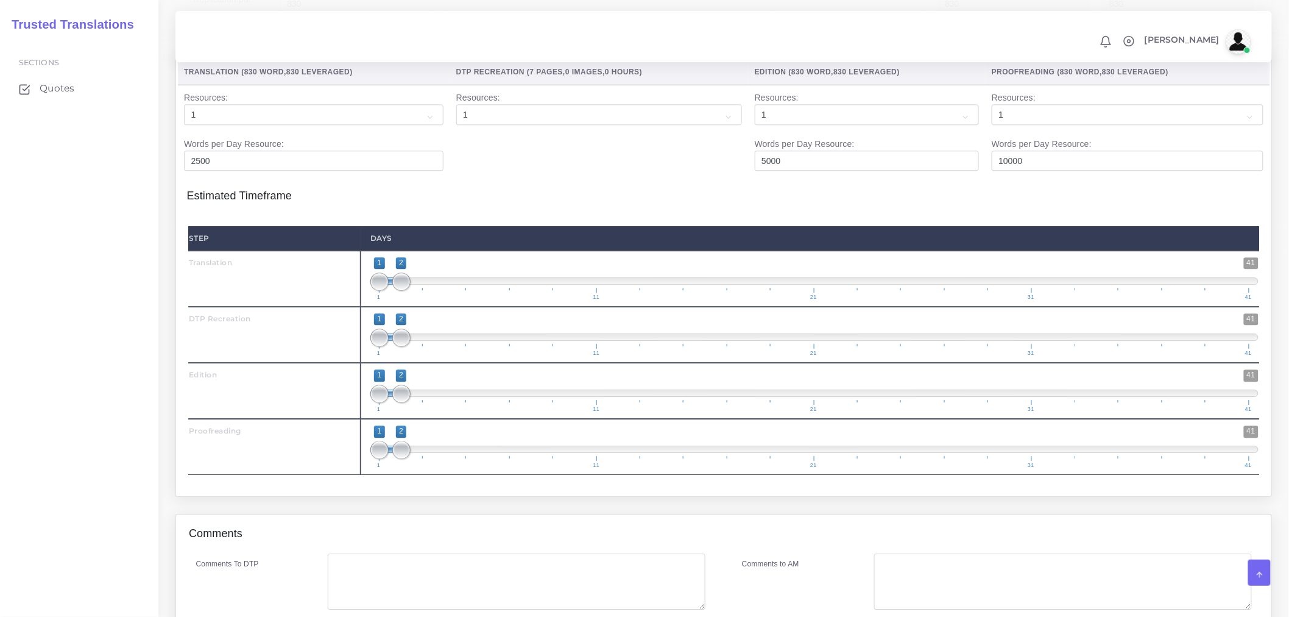
scroll to position [1286, 0]
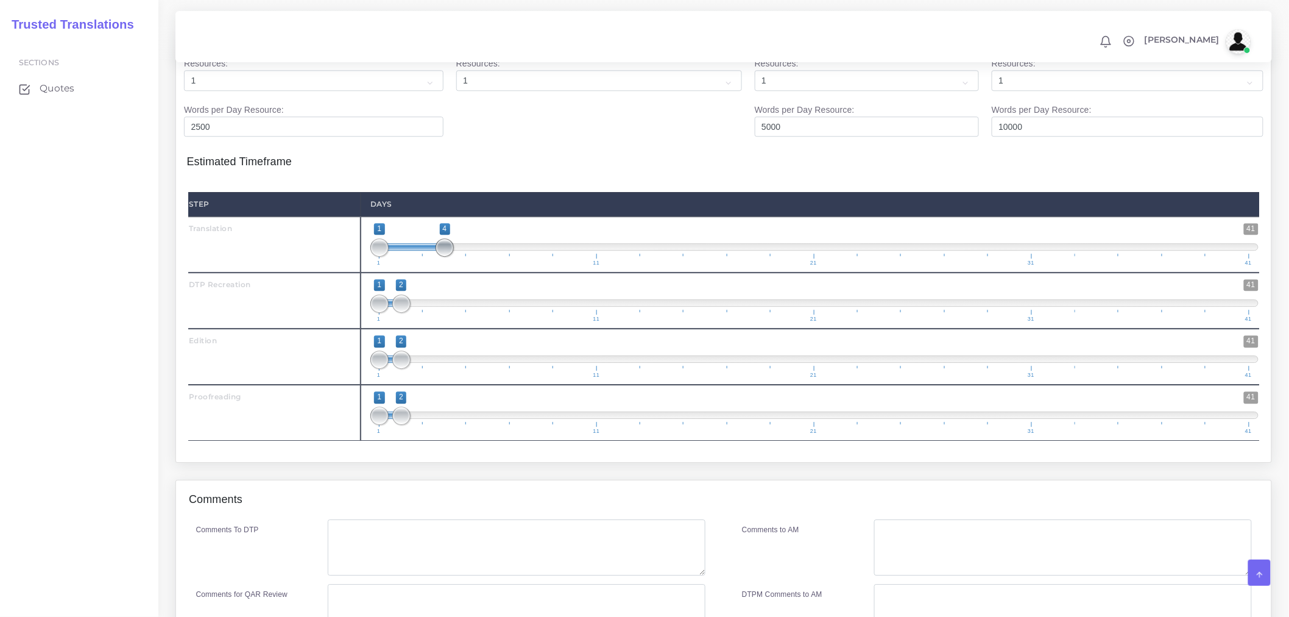
drag, startPoint x: 398, startPoint y: 288, endPoint x: 446, endPoint y: 285, distance: 47.6
click at [446, 256] on span at bounding box center [445, 247] width 18 height 18
click at [387, 266] on span "1 41 1 4 1 — 4 1 11 21 31 41" at bounding box center [814, 244] width 888 height 43
type input "2;4"
drag, startPoint x: 381, startPoint y: 281, endPoint x: 410, endPoint y: 281, distance: 29.2
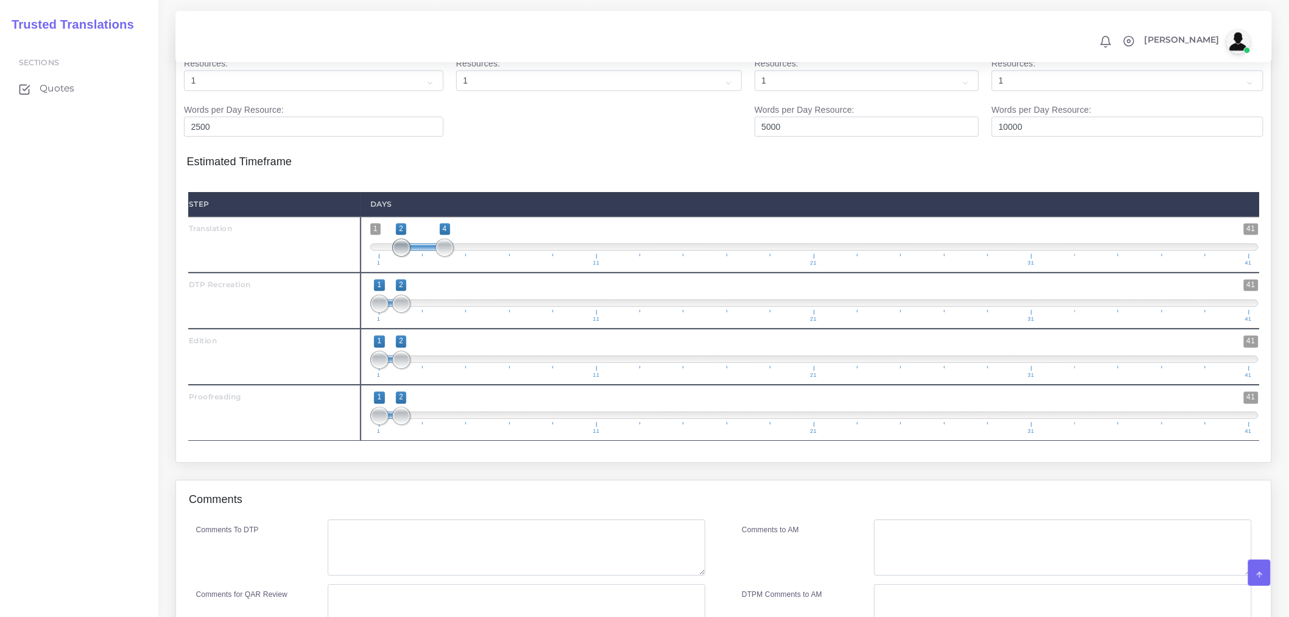
click at [410, 256] on span at bounding box center [401, 247] width 18 height 18
drag, startPoint x: 399, startPoint y: 395, endPoint x: 477, endPoint y: 384, distance: 78.7
click at [477, 378] on span "1 41 1 6 1 — 6 1 11 21 31 41" at bounding box center [814, 356] width 888 height 43
drag, startPoint x: 380, startPoint y: 396, endPoint x: 444, endPoint y: 395, distance: 63.4
click at [444, 369] on span at bounding box center [445, 359] width 18 height 18
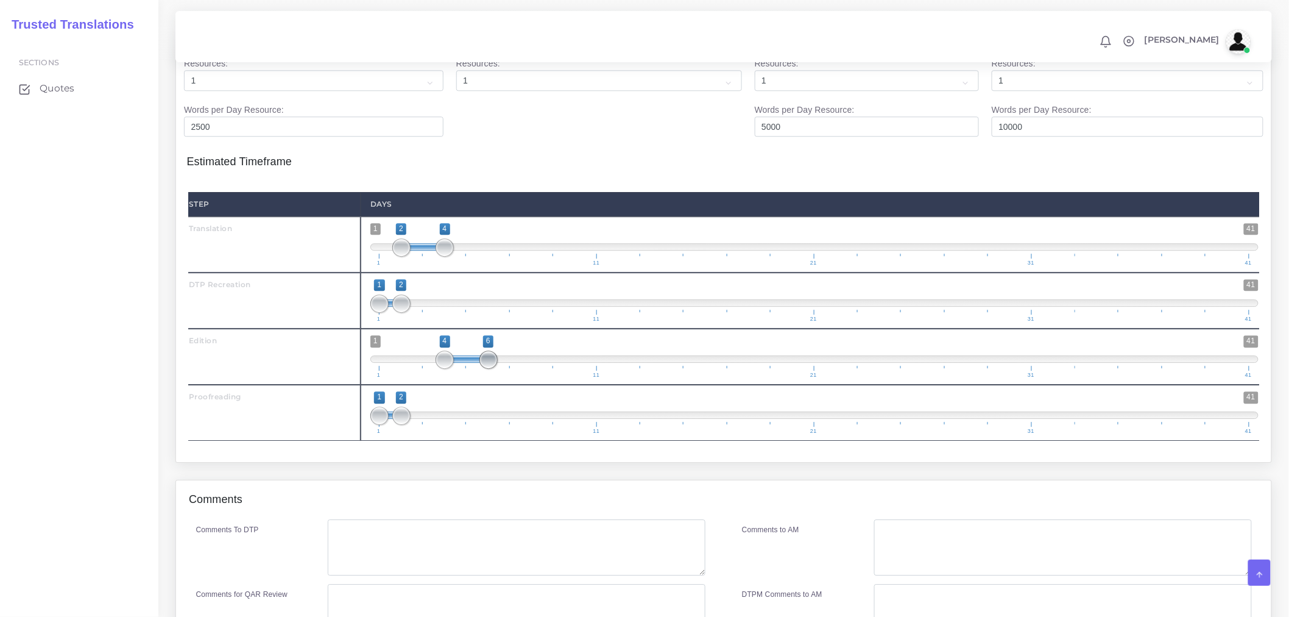
type input "4;5"
drag, startPoint x: 483, startPoint y: 393, endPoint x: 470, endPoint y: 394, distance: 13.5
click at [470, 369] on span at bounding box center [467, 359] width 18 height 18
drag, startPoint x: 402, startPoint y: 452, endPoint x: 498, endPoint y: 451, distance: 95.7
click at [498, 434] on span "1 41 1 6 1 — 6 1 11 21 31 41" at bounding box center [814, 412] width 888 height 43
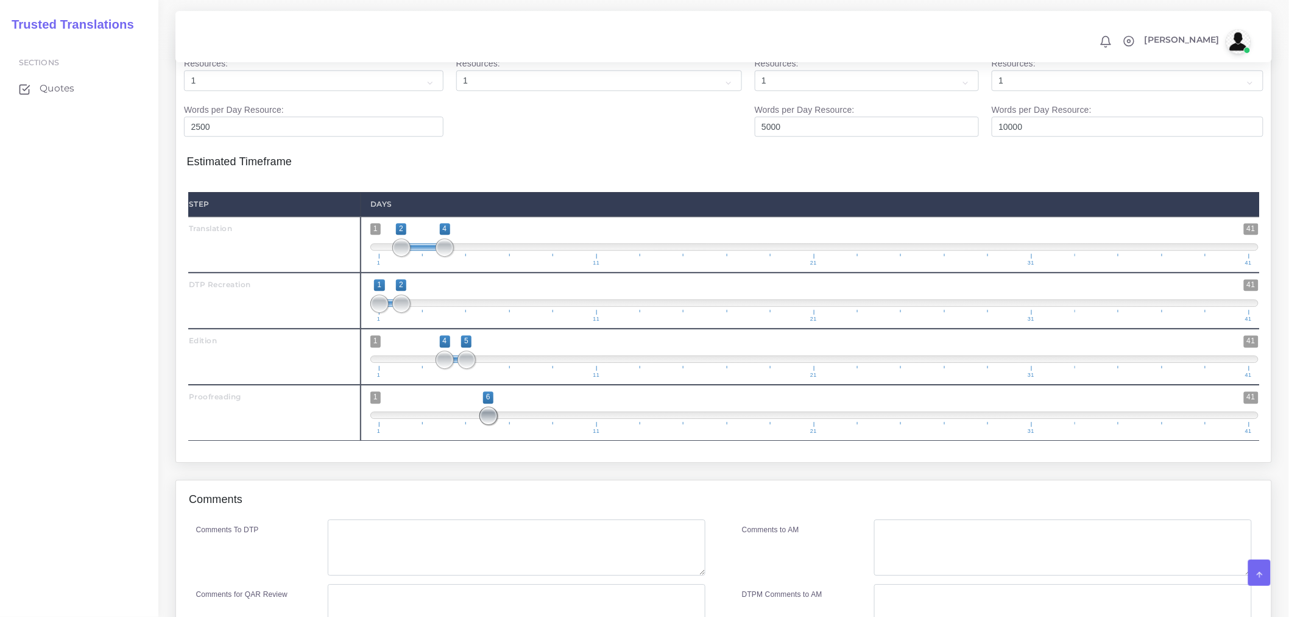
drag, startPoint x: 379, startPoint y: 452, endPoint x: 480, endPoint y: 452, distance: 101.1
click at [480, 425] on span at bounding box center [488, 415] width 18 height 18
drag, startPoint x: 480, startPoint y: 452, endPoint x: 467, endPoint y: 451, distance: 13.4
click at [467, 425] on span at bounding box center [467, 415] width 18 height 18
click at [501, 419] on span at bounding box center [814, 414] width 888 height 7
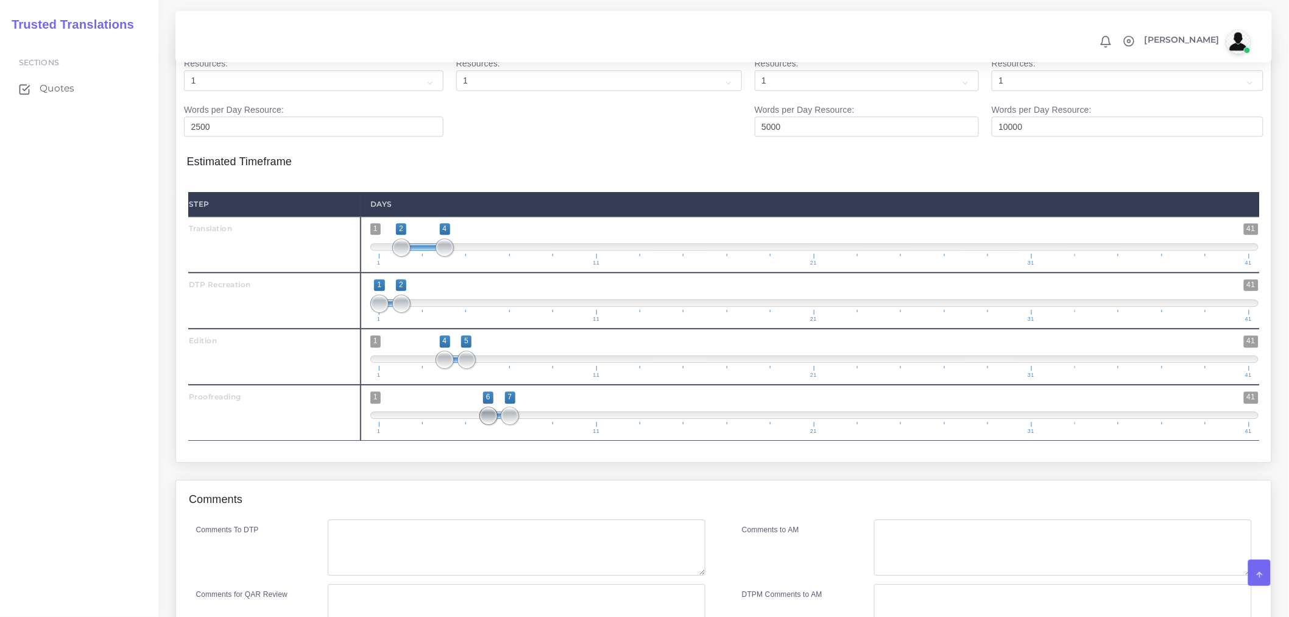
type input "5;7"
drag, startPoint x: 486, startPoint y: 449, endPoint x: 470, endPoint y: 447, distance: 15.9
click at [470, 425] on span at bounding box center [467, 415] width 18 height 18
drag, startPoint x: 508, startPoint y: 453, endPoint x: 500, endPoint y: 453, distance: 7.9
click at [500, 434] on span "1 41 5 7 5 — 7 1 11 21 31 41" at bounding box center [814, 412] width 888 height 43
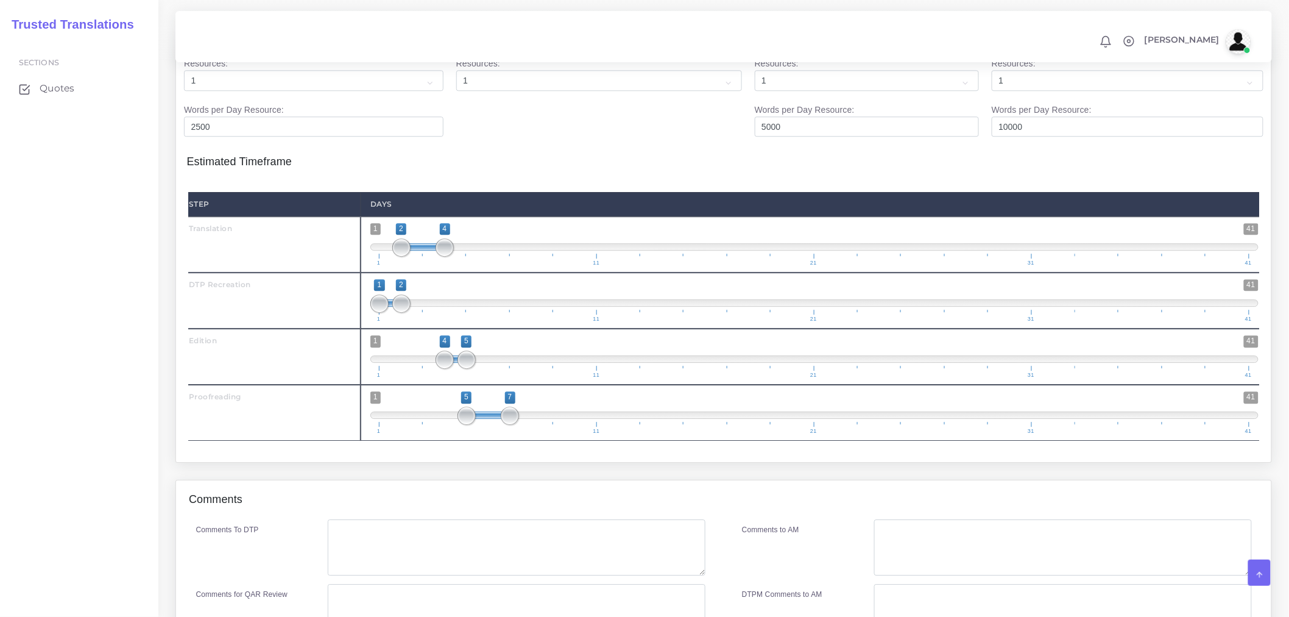
click at [500, 462] on div "Translation ( 830 Word , 830 Leveraged ) DTP Recreation ( 7 Pages , 0 Images , …" at bounding box center [723, 238] width 1095 height 447
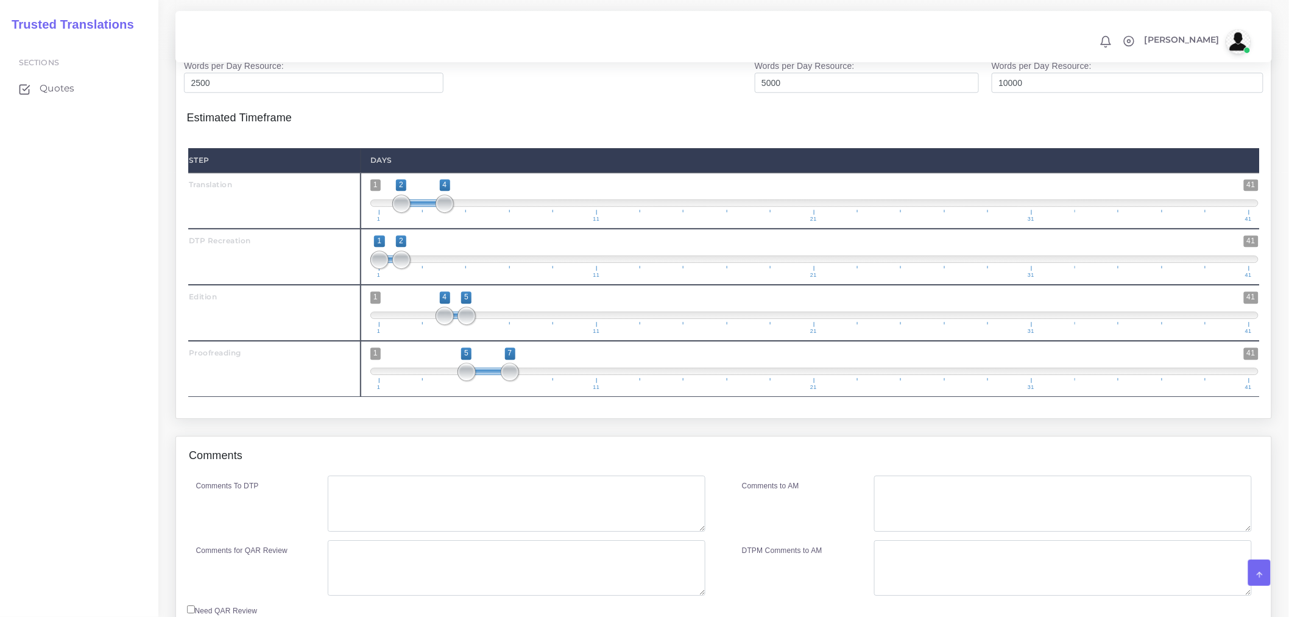
scroll to position [1354, 0]
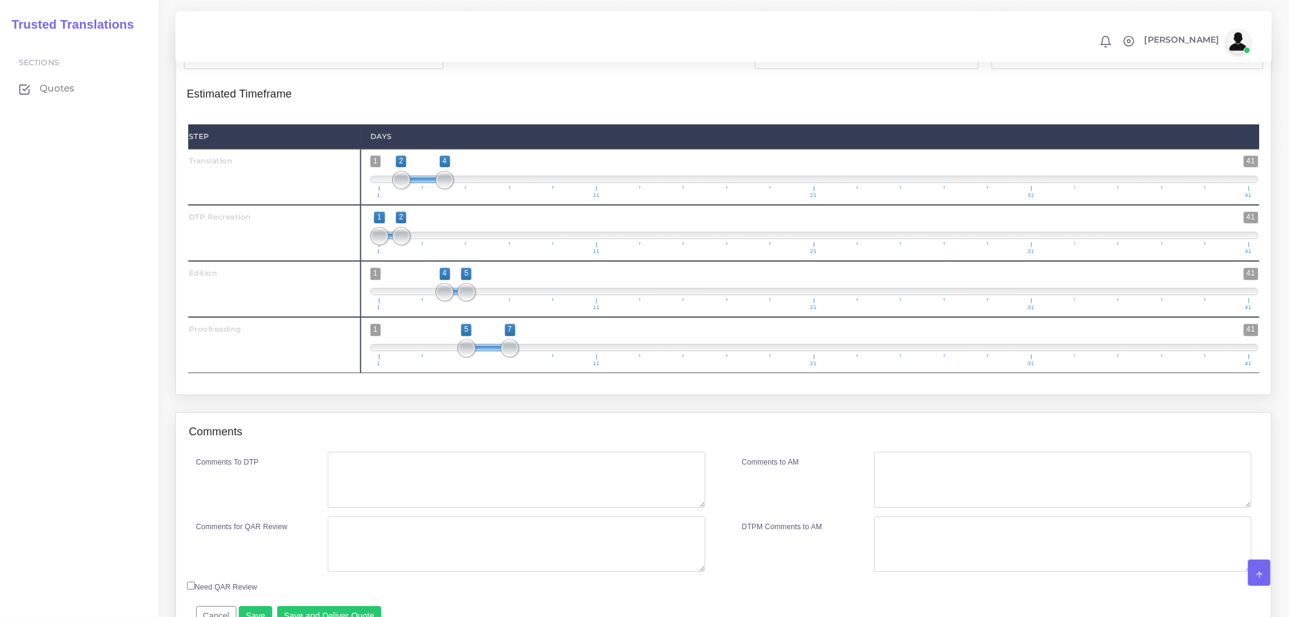
click at [531, 451] on div "Comments" at bounding box center [723, 431] width 1095 height 39
click at [474, 507] on textarea "Comments To DTP" at bounding box center [517, 479] width 378 height 56
paste textarea "73721"
drag, startPoint x: 468, startPoint y: 501, endPoint x: 264, endPoint y: 489, distance: 204.5
click at [264, 489] on div "Comments To DTP 73721" at bounding box center [451, 479] width 528 height 56
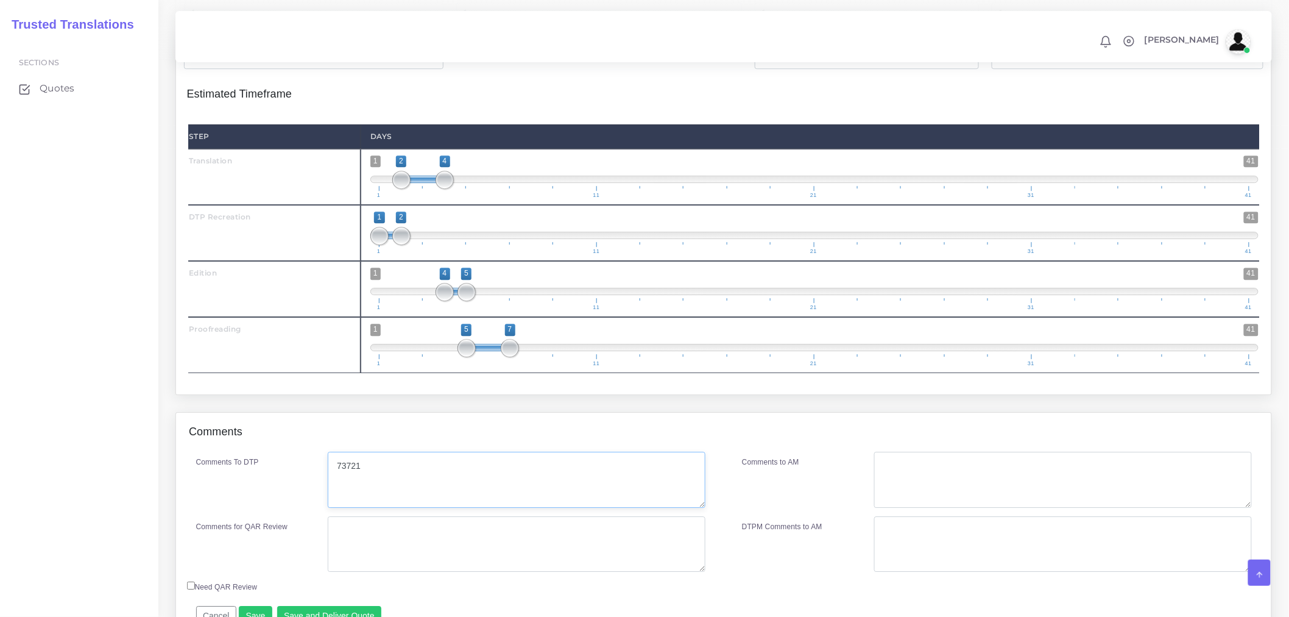
paste textarea "Please follow LSA 73721 formatting, the same case"
type textarea "Please follow LSA 73721 formatting, the same case"
click at [698, 412] on div "Resources Translation ( 830 Word , 830 Leveraged ) 7 Pages )" at bounding box center [723, 178] width 1115 height 465
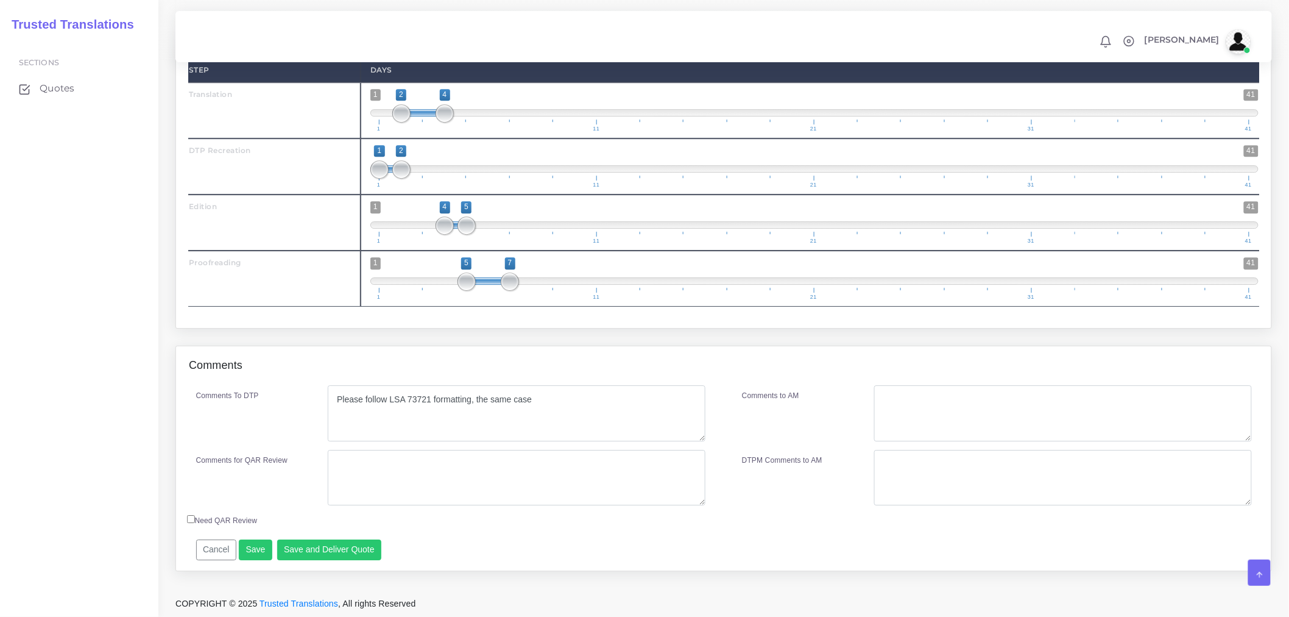
scroll to position [1456, 0]
click at [525, 479] on textarea "Comments for QAR Review" at bounding box center [517, 478] width 378 height 56
click at [458, 459] on textarea "Text extraction + Full PE + ED + <PRF" at bounding box center [517, 478] width 378 height 56
drag, startPoint x: 504, startPoint y: 461, endPoint x: 177, endPoint y: 461, distance: 327.2
click at [177, 460] on div "Comments To DTP Please follow LSA 73721 formatting, the same case Comments for …" at bounding box center [723, 477] width 1095 height 185
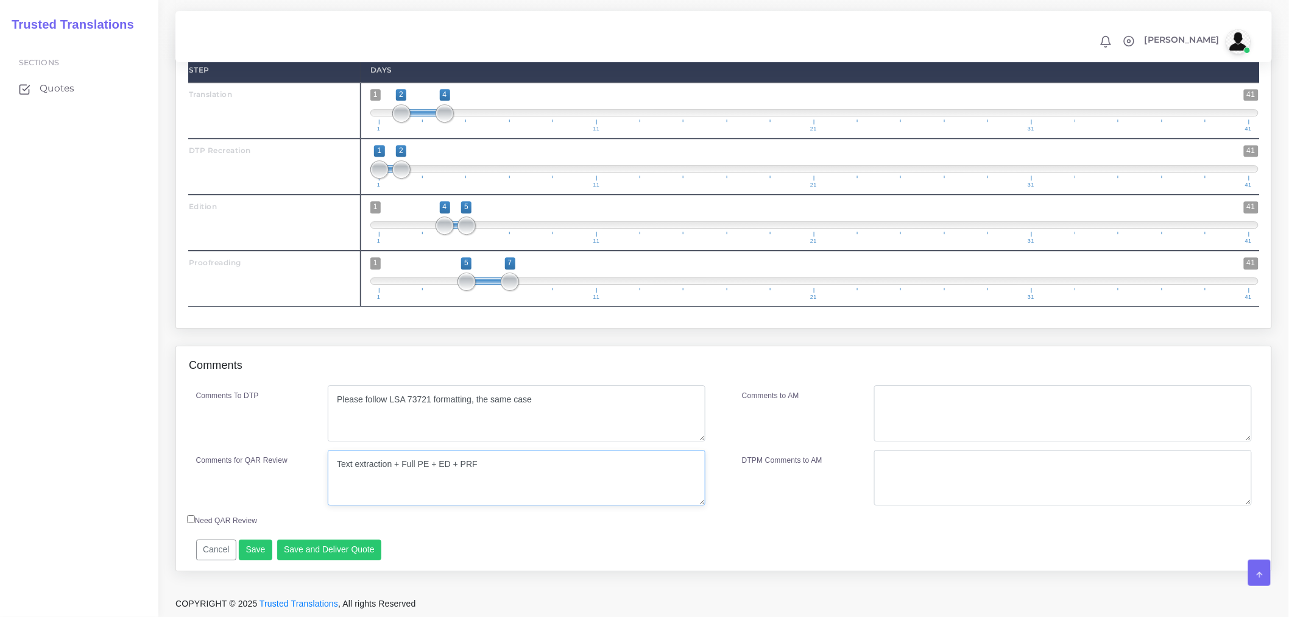
type textarea "Text extraction + Full PE + ED + PRF"
click at [1079, 405] on textarea "Comments to AM" at bounding box center [1063, 413] width 378 height 56
paste textarea "Text extraction + Full PE + ED + PRF"
type textarea "Text extraction + Full PE + ED + PRF"
click at [327, 556] on button "Save and Deliver Quote" at bounding box center [329, 549] width 105 height 21
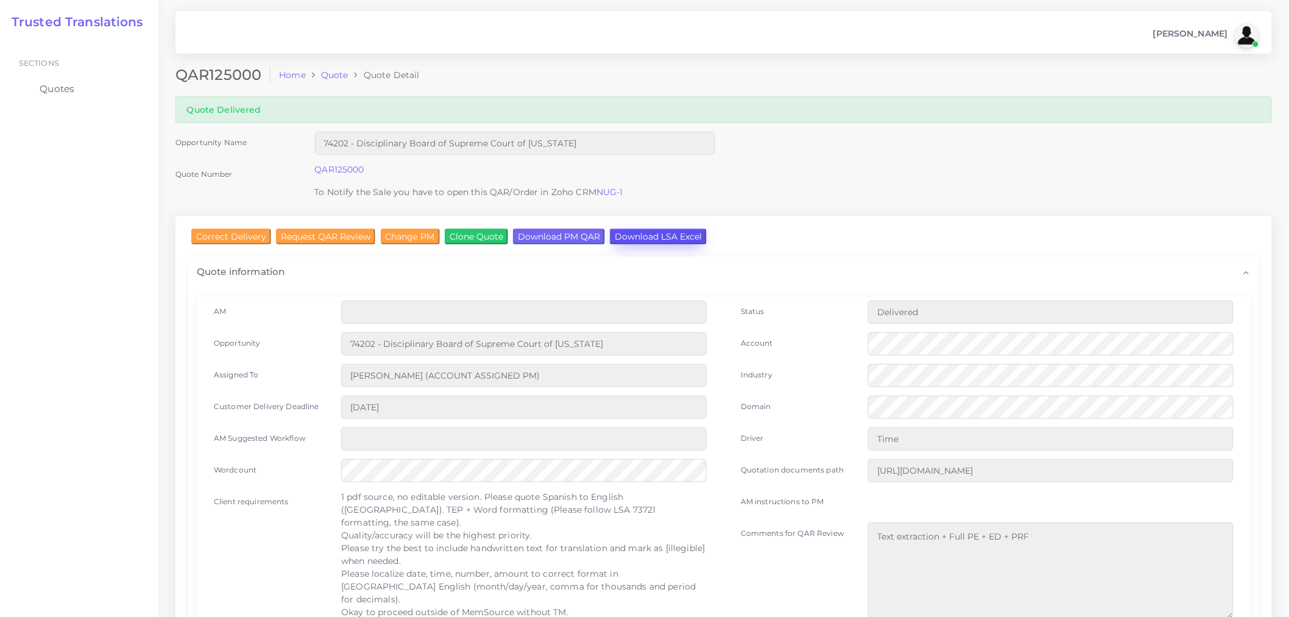
click at [687, 238] on input "Download LSA Excel" at bounding box center [658, 236] width 97 height 16
